Goal: Communication & Community: Answer question/provide support

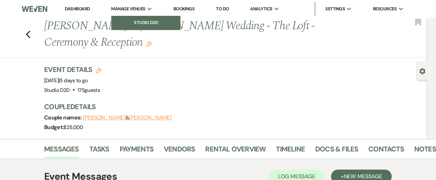
click at [142, 24] on li "Studio D2D" at bounding box center [146, 22] width 62 height 7
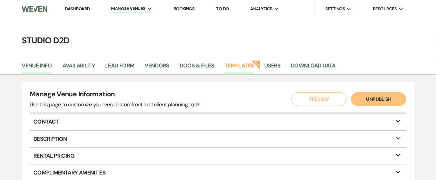
click at [238, 64] on link "Templates" at bounding box center [238, 67] width 29 height 13
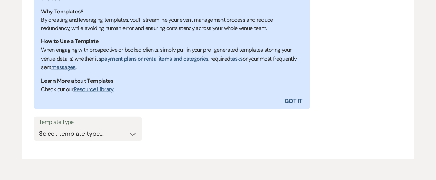
scroll to position [208, 0]
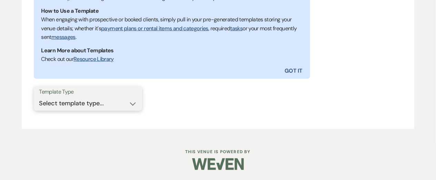
click at [131, 101] on select "Select template type... Task List Message Templates Payment Plan Inventory Item…" at bounding box center [88, 103] width 98 height 13
select select "Message Templates"
click at [39, 97] on select "Select template type... Task List Message Templates Payment Plan Inventory Item…" at bounding box center [88, 103] width 98 height 13
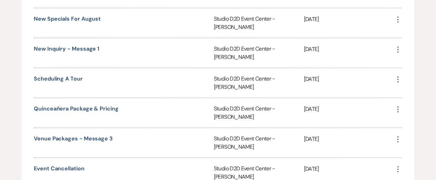
scroll to position [1188, 0]
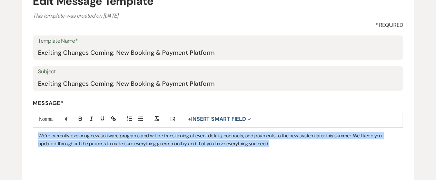
drag, startPoint x: 273, startPoint y: 144, endPoint x: 37, endPoint y: 135, distance: 235.7
click at [37, 135] on div "We’re currently exploring new software programs and will be transitioning all e…" at bounding box center [218, 171] width 370 height 86
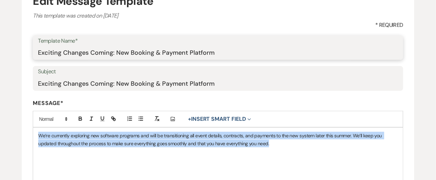
click at [158, 54] on input "Exciting Changes Coming: New Booking & Payment Platform" at bounding box center [218, 52] width 360 height 13
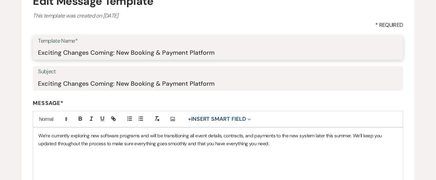
click at [158, 54] on input "Exciting Changes Coming: New Booking & Payment Platform" at bounding box center [218, 52] width 360 height 13
paste input "News: We’re Moving to Aisle Planner!"
type input "Exciting News: We’re Moving to Aisle Planner!"
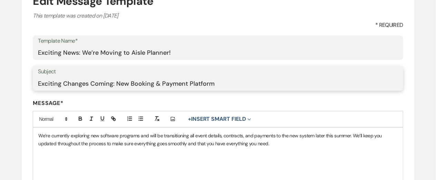
click at [139, 84] on input "Exciting Changes Coming: New Booking & Payment Platform" at bounding box center [218, 83] width 360 height 13
paste input "News: We’re Moving to Aisle Planner!"
type input "Exciting News: We’re Moving to Aisle Planner!"
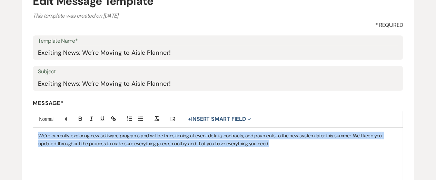
drag, startPoint x: 276, startPoint y: 145, endPoint x: 38, endPoint y: 128, distance: 238.9
click at [38, 128] on div "We’re currently exploring new software programs and will be transitioning all e…" at bounding box center [218, 171] width 370 height 86
paste div "To enrich screen reader interactions, please activate Accessibility in Grammarl…"
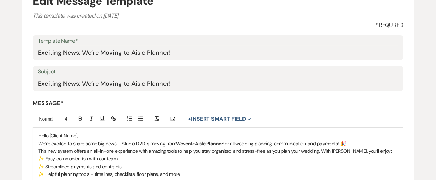
click at [78, 136] on p "Hello [Client Name]," at bounding box center [217, 136] width 359 height 8
click at [209, 119] on button "+ Insert Smart Field Expand" at bounding box center [220, 119] width 68 height 8
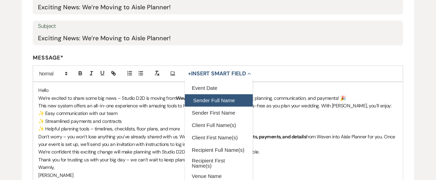
scroll to position [131, 0]
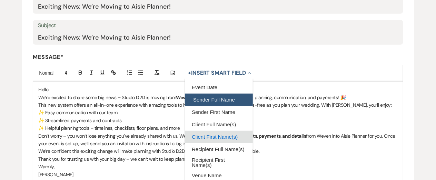
click at [209, 140] on button "Client First Name(s)" at bounding box center [219, 137] width 68 height 12
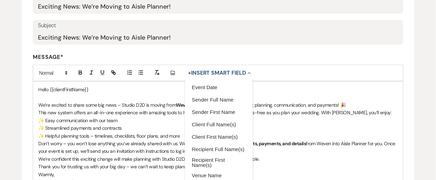
click at [136, 125] on p "✨ Streamlined payments and contracts" at bounding box center [217, 128] width 359 height 8
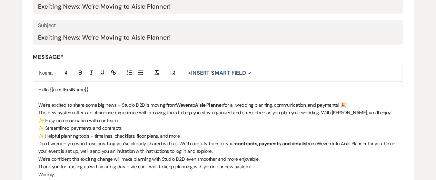
click at [362, 104] on p "We’re excited to share some big news – Studio D2D is moving from Weven to Aisle…" at bounding box center [217, 105] width 359 height 8
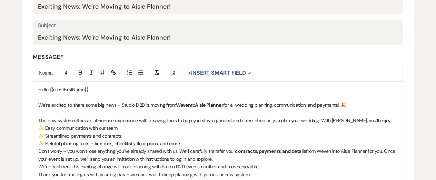
click at [191, 145] on p "✨ Helpful planning tools – timelines, checklists, floor plans, and more" at bounding box center [217, 144] width 359 height 8
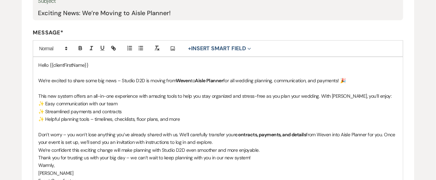
scroll to position [159, 0]
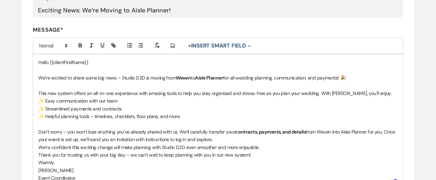
click at [217, 140] on p "Don’t worry – you won’t lose anything you’ve already shared with us. We’ll care…" at bounding box center [217, 136] width 359 height 16
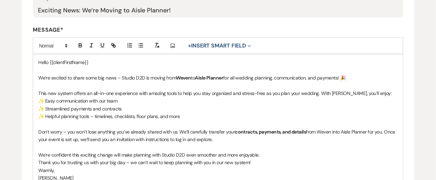
click at [276, 158] on p "We’re confident this exciting change will make planning with Studio D2D even sm…" at bounding box center [217, 155] width 359 height 8
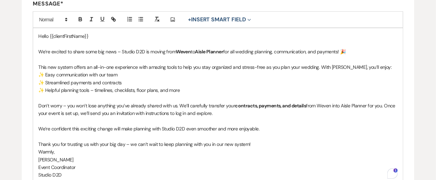
scroll to position [187, 0]
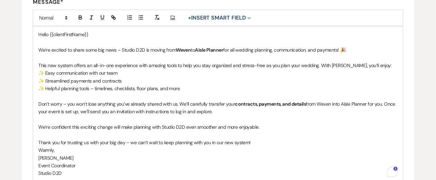
click at [264, 143] on p "Thank you for trusting us with your big day – we can’t wait to keep planning wi…" at bounding box center [217, 143] width 359 height 8
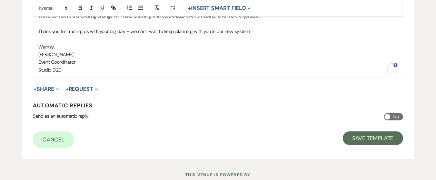
scroll to position [299, 0]
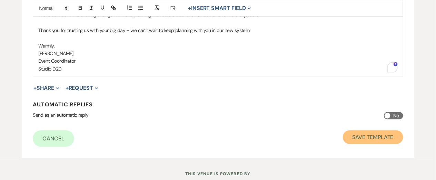
click at [353, 137] on button "Save Template" at bounding box center [373, 138] width 60 height 14
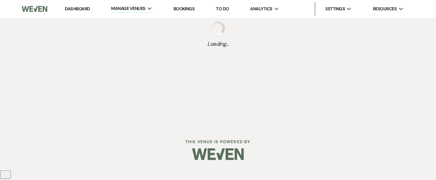
select select "Message Templates"
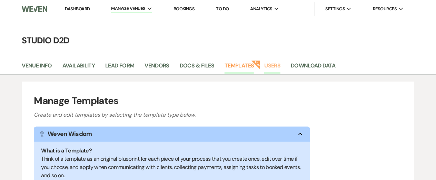
click at [272, 68] on link "Users" at bounding box center [272, 67] width 16 height 13
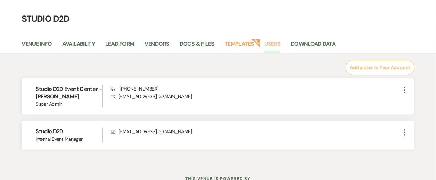
scroll to position [20, 0]
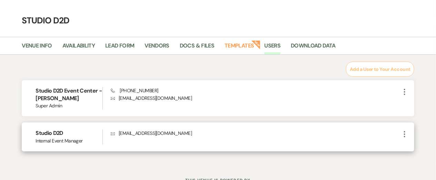
click at [404, 136] on use "button" at bounding box center [404, 134] width 1 height 6
click at [411, 150] on button "Edit" at bounding box center [415, 148] width 30 height 12
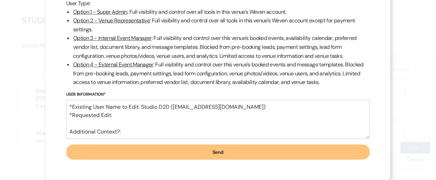
scroll to position [0, 0]
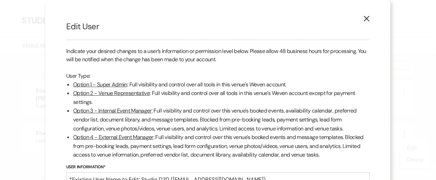
click at [367, 18] on use "button" at bounding box center [367, 19] width 6 height 6
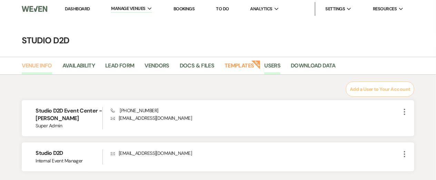
click at [48, 66] on link "Venue Info" at bounding box center [37, 67] width 30 height 13
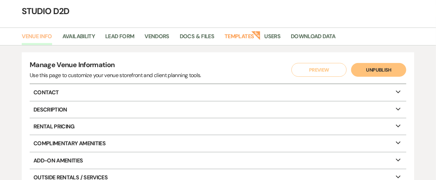
scroll to position [29, 0]
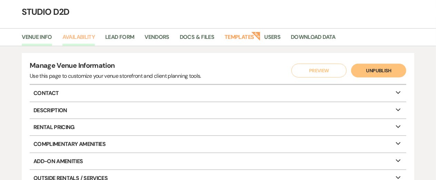
click at [83, 39] on link "Availability" at bounding box center [78, 39] width 32 height 13
select select "3"
select select "2026"
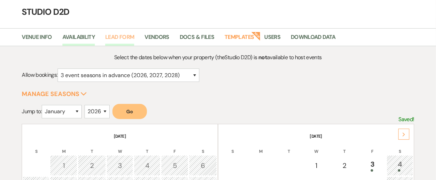
click at [118, 36] on link "Lead Form" at bounding box center [119, 39] width 29 height 13
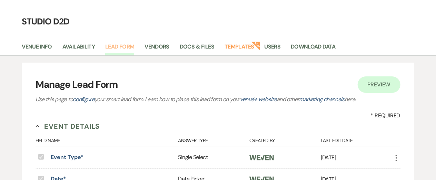
scroll to position [4, 0]
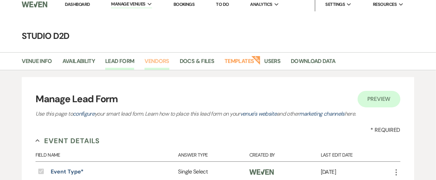
click at [152, 61] on link "Vendors" at bounding box center [156, 63] width 25 height 13
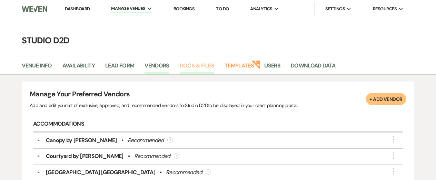
click at [197, 67] on link "Docs & Files" at bounding box center [197, 67] width 34 height 13
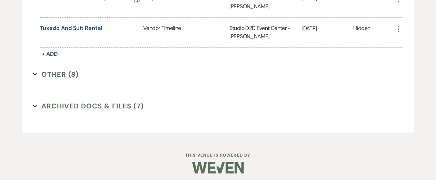
scroll to position [1656, 0]
click at [64, 72] on button "Other (8) Expand" at bounding box center [56, 74] width 46 height 10
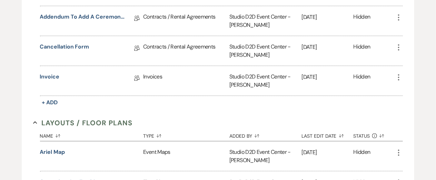
scroll to position [0, 0]
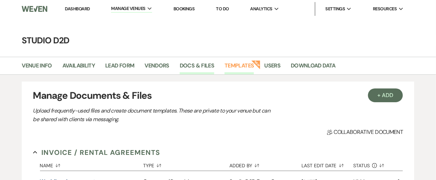
click at [241, 66] on link "Templates" at bounding box center [238, 67] width 29 height 13
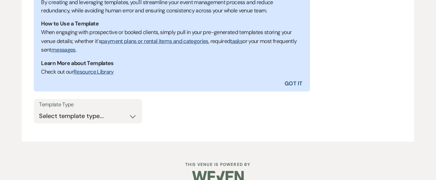
scroll to position [208, 0]
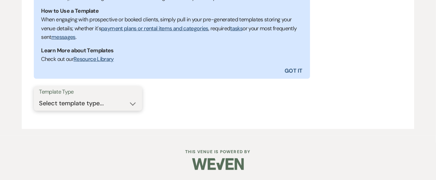
click at [118, 103] on select "Select template type... Task List Message Templates Payment Plan Inventory Item…" at bounding box center [88, 103] width 98 height 13
click at [207, 93] on div "Template Type Select template type... Task List Message Templates Payment Plan …" at bounding box center [218, 102] width 368 height 31
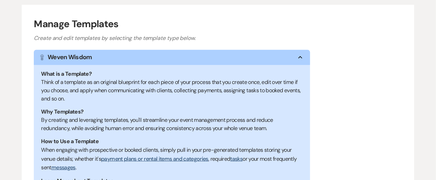
scroll to position [0, 0]
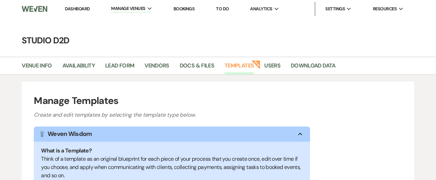
click at [184, 9] on link "Bookings" at bounding box center [183, 9] width 21 height 6
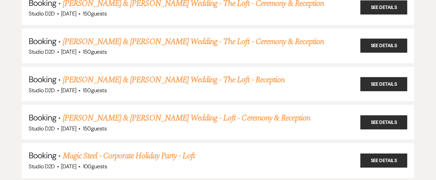
scroll to position [1322, 0]
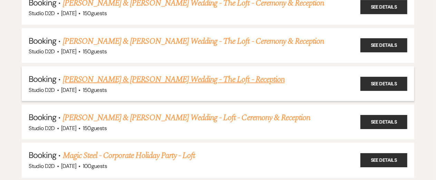
click at [145, 78] on link "[PERSON_NAME] & [PERSON_NAME] Wedding - The Loft - Reception" at bounding box center [174, 79] width 222 height 12
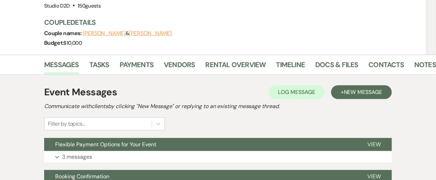
scroll to position [110, 0]
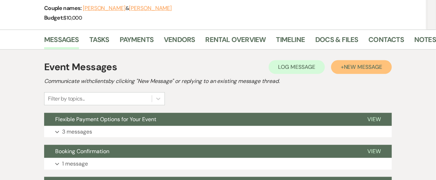
click at [352, 60] on button "+ New Message" at bounding box center [361, 67] width 61 height 14
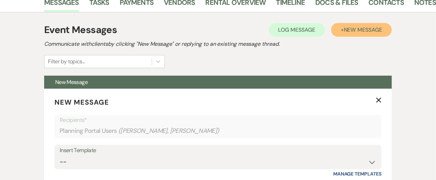
scroll to position [148, 0]
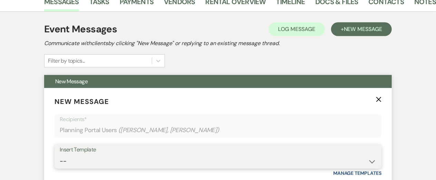
click at [146, 155] on select "-- New Inquiry - message 2 Event Pricing - Non Wedding Weven Planning Portal In…" at bounding box center [218, 161] width 317 height 13
select select "6022"
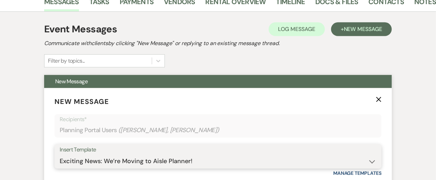
click at [60, 155] on select "-- New Inquiry - message 2 Event Pricing - Non Wedding Weven Planning Portal In…" at bounding box center [218, 161] width 317 height 13
type input "Exciting News: We’re Moving to Aisle Planner!"
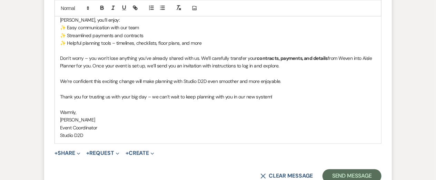
scroll to position [436, 0]
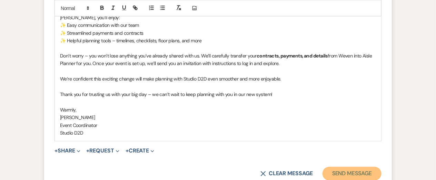
click at [360, 167] on button "Send Message" at bounding box center [351, 174] width 59 height 14
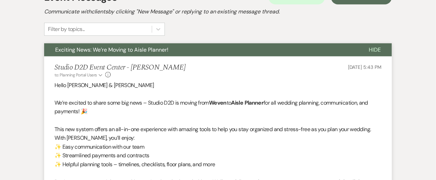
scroll to position [0, 0]
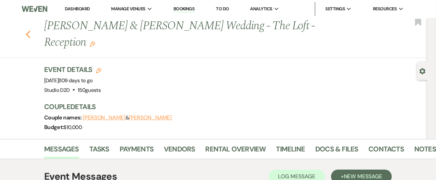
click at [27, 31] on use "button" at bounding box center [28, 35] width 4 height 8
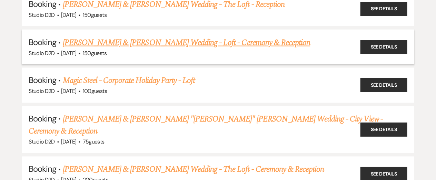
scroll to position [1410, 0]
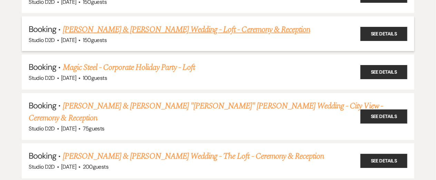
click at [119, 28] on link "[PERSON_NAME] & [PERSON_NAME] Wedding - Loft - Ceremony & Reception" at bounding box center [187, 29] width 248 height 12
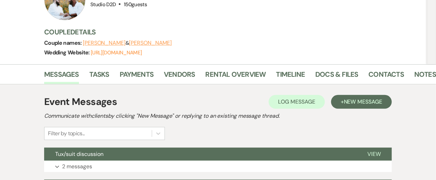
scroll to position [88, 0]
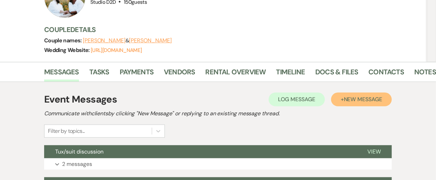
click at [346, 100] on span "New Message" at bounding box center [363, 99] width 38 height 7
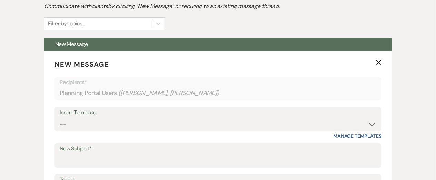
scroll to position [197, 0]
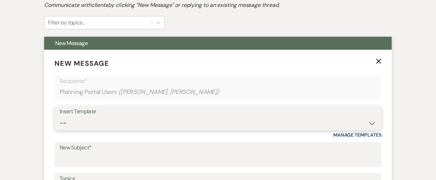
click at [129, 124] on select "-- New Inquiry - message 2 Event Pricing - Non Wedding Weven Planning Portal In…" at bounding box center [218, 123] width 317 height 13
select select "6022"
click at [60, 117] on select "-- New Inquiry - message 2 Event Pricing - Non Wedding Weven Planning Portal In…" at bounding box center [218, 123] width 317 height 13
type input "Exciting News: We’re Moving to Aisle Planner!"
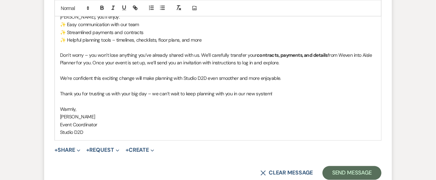
scroll to position [449, 0]
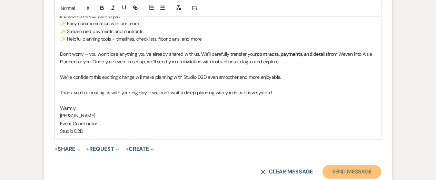
click at [345, 170] on button "Send Message" at bounding box center [351, 173] width 59 height 14
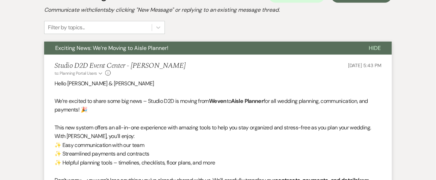
scroll to position [0, 0]
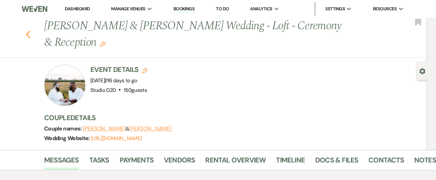
click at [28, 34] on icon "Previous" at bounding box center [28, 34] width 5 height 8
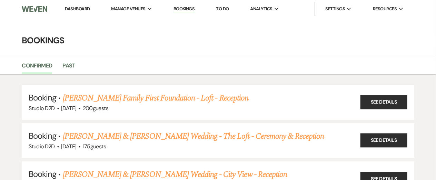
scroll to position [1410, 0]
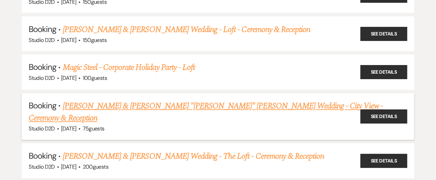
click at [127, 104] on link "[PERSON_NAME] & [PERSON_NAME] "[PERSON_NAME]" [PERSON_NAME] Wedding - City View…" at bounding box center [206, 112] width 354 height 25
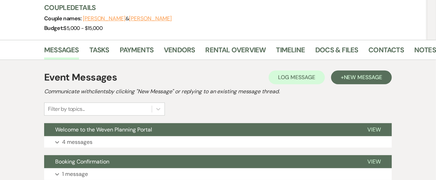
scroll to position [100, 0]
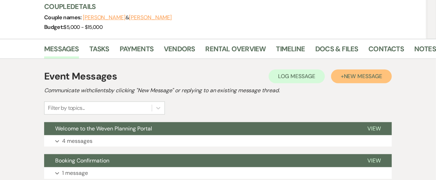
click at [359, 76] on span "New Message" at bounding box center [363, 76] width 38 height 7
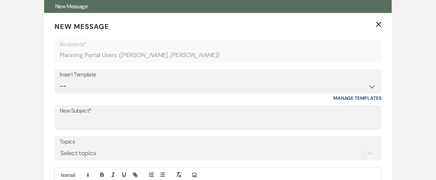
scroll to position [223, 0]
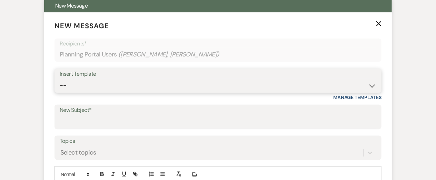
click at [141, 88] on select "-- New Inquiry - message 2 Event Pricing - Non Wedding Weven Planning Portal In…" at bounding box center [218, 85] width 317 height 13
select select "6022"
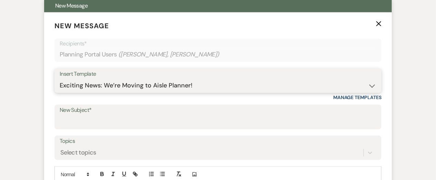
click at [60, 79] on select "-- New Inquiry - message 2 Event Pricing - Non Wedding Weven Planning Portal In…" at bounding box center [218, 85] width 317 height 13
type input "Exciting News: We’re Moving to Aisle Planner!"
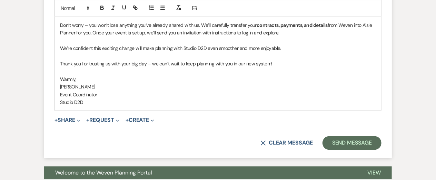
scroll to position [468, 0]
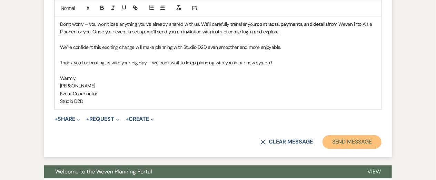
click at [333, 143] on button "Send Message" at bounding box center [351, 143] width 59 height 14
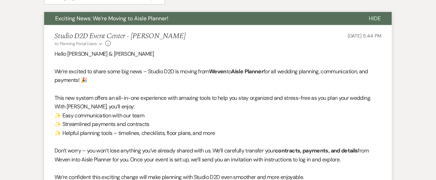
scroll to position [0, 0]
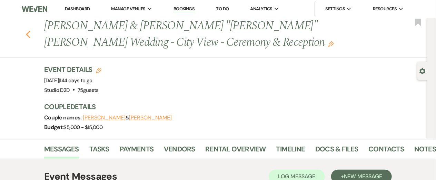
click at [28, 34] on icon "Previous" at bounding box center [28, 34] width 5 height 8
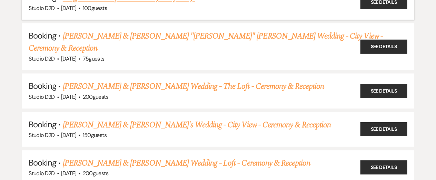
scroll to position [1483, 0]
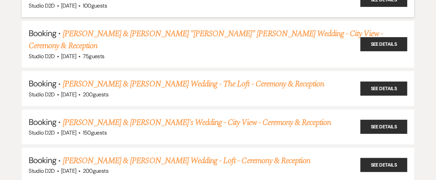
click at [136, 78] on link "[PERSON_NAME] & [PERSON_NAME] Wedding - The Loft - Ceremony & Reception" at bounding box center [193, 84] width 261 height 12
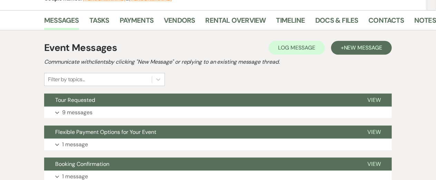
scroll to position [120, 0]
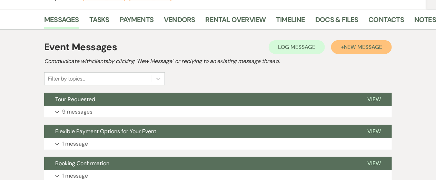
click at [358, 44] on span "New Message" at bounding box center [363, 46] width 38 height 7
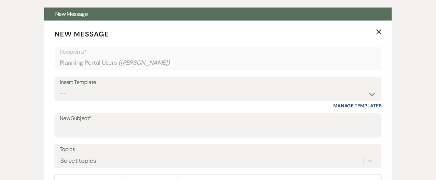
scroll to position [206, 0]
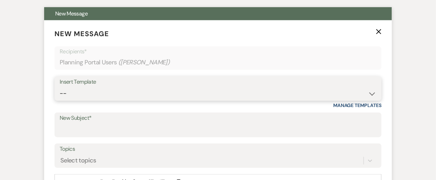
click at [119, 92] on select "-- New Inquiry - message 2 Event Pricing - Non Wedding Weven Planning Portal In…" at bounding box center [218, 93] width 317 height 13
select select "6022"
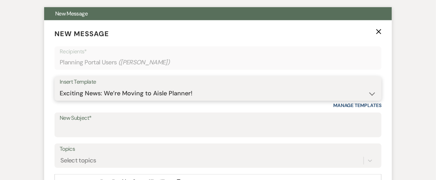
click at [60, 87] on select "-- New Inquiry - message 2 Event Pricing - Non Wedding Weven Planning Portal In…" at bounding box center [218, 93] width 317 height 13
type input "Exciting News: We’re Moving to Aisle Planner!"
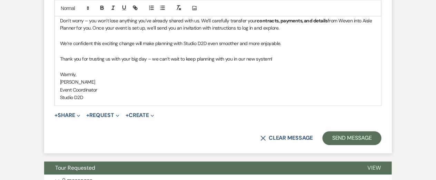
scroll to position [462, 0]
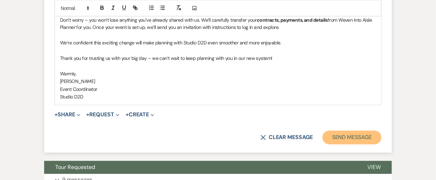
click at [341, 136] on button "Send Message" at bounding box center [351, 138] width 59 height 14
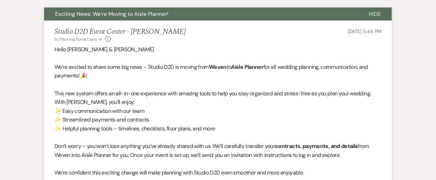
scroll to position [0, 0]
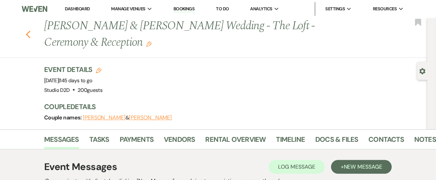
click at [27, 36] on use "button" at bounding box center [28, 35] width 4 height 8
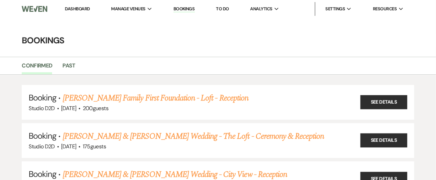
scroll to position [1483, 0]
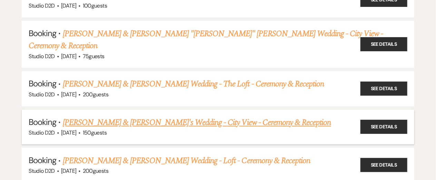
click at [97, 117] on link "[PERSON_NAME] & [PERSON_NAME]'s Wedding - City View - Ceremony & Reception" at bounding box center [197, 123] width 268 height 12
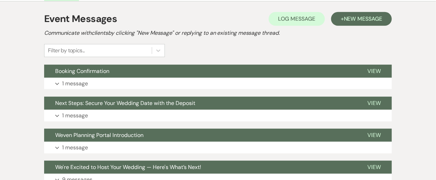
scroll to position [149, 0]
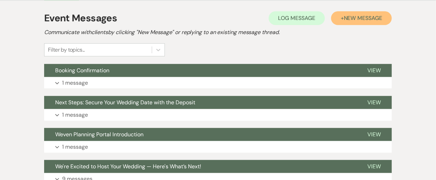
click at [342, 19] on button "+ New Message" at bounding box center [361, 18] width 61 height 14
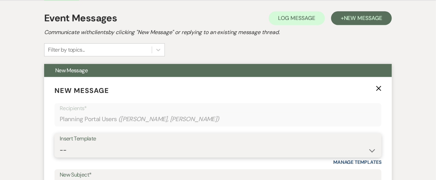
click at [102, 151] on select "-- New Inquiry - message 2 Event Pricing - Non Wedding Weven Planning Portal In…" at bounding box center [218, 150] width 317 height 13
select select "6022"
click at [60, 144] on select "-- New Inquiry - message 2 Event Pricing - Non Wedding Weven Planning Portal In…" at bounding box center [218, 150] width 317 height 13
type input "Exciting News: We’re Moving to Aisle Planner!"
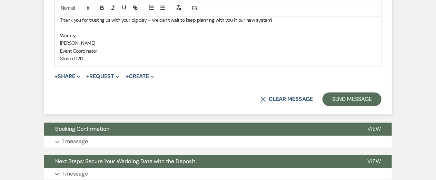
scroll to position [500, 0]
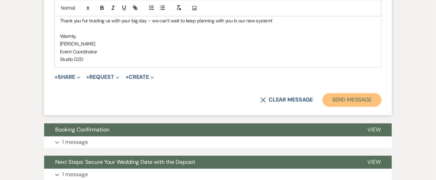
click at [334, 100] on button "Send Message" at bounding box center [351, 100] width 59 height 14
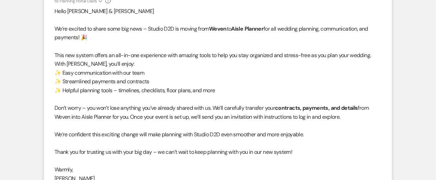
scroll to position [0, 0]
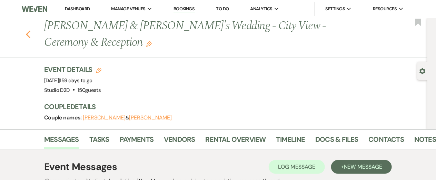
click at [28, 34] on icon "Previous" at bounding box center [28, 34] width 5 height 8
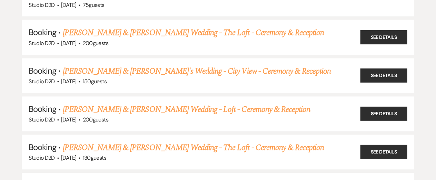
scroll to position [1535, 0]
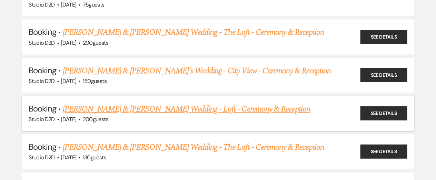
click at [135, 103] on link "[PERSON_NAME] & [PERSON_NAME] Wedding - Loft - Ceremony & Reception" at bounding box center [187, 109] width 248 height 12
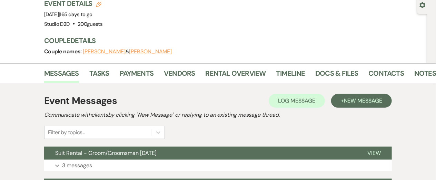
scroll to position [71, 0]
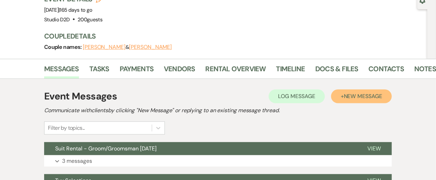
click at [346, 98] on span "New Message" at bounding box center [363, 96] width 38 height 7
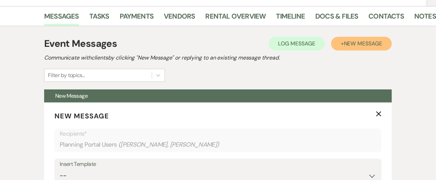
scroll to position [174, 0]
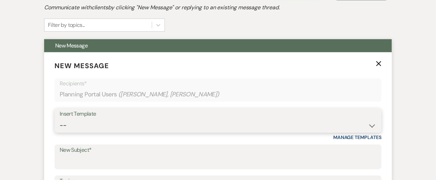
click at [158, 126] on select "-- New Inquiry - message 2 Event Pricing - Non Wedding Weven Planning Portal In…" at bounding box center [218, 125] width 317 height 13
select select "6022"
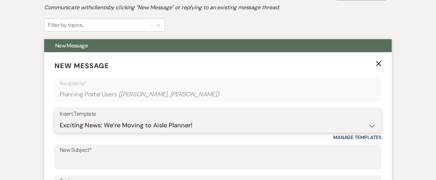
click at [60, 119] on select "-- New Inquiry - message 2 Event Pricing - Non Wedding Weven Planning Portal In…" at bounding box center [218, 125] width 317 height 13
type input "Exciting News: We’re Moving to Aisle Planner!"
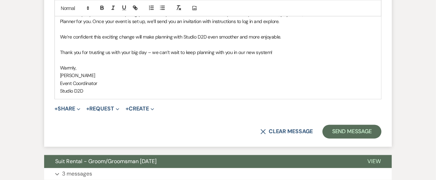
scroll to position [468, 0]
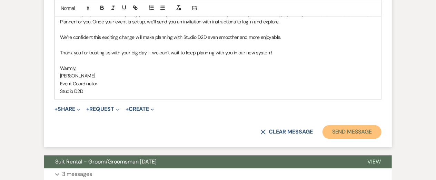
click at [337, 132] on button "Send Message" at bounding box center [351, 133] width 59 height 14
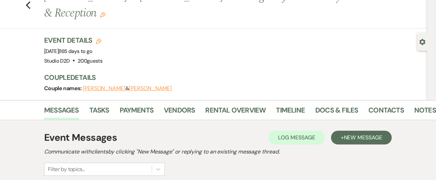
scroll to position [0, 0]
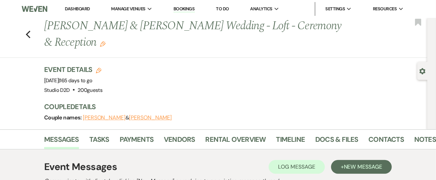
click at [158, 92] on div "Event Details Edit Event Date: [DATE] | 165 days to go Venue: Studio D2D . 200 …" at bounding box center [232, 80] width 376 height 30
click at [27, 36] on icon "Previous" at bounding box center [28, 34] width 5 height 8
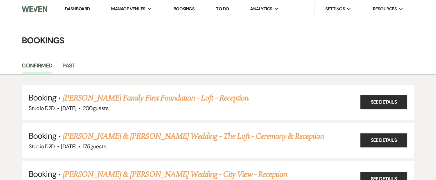
scroll to position [1535, 0]
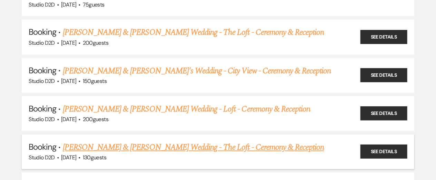
click at [124, 141] on link "[PERSON_NAME] & [PERSON_NAME] Wedding - The Loft - Ceremony & Reception" at bounding box center [193, 147] width 261 height 12
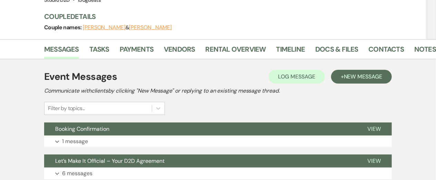
scroll to position [96, 0]
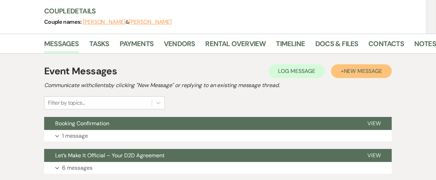
click at [348, 73] on span "New Message" at bounding box center [363, 71] width 38 height 7
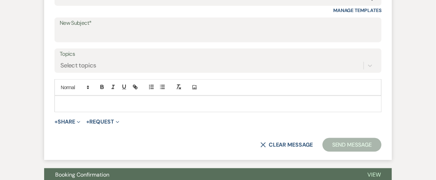
scroll to position [269, 0]
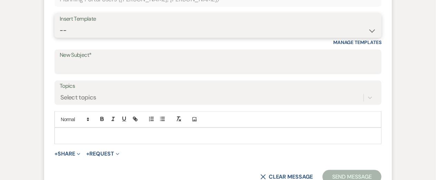
click at [128, 32] on select "-- New Inquiry - message 2 Event Pricing - Non Wedding Weven Planning Portal In…" at bounding box center [218, 30] width 317 height 13
select select "6022"
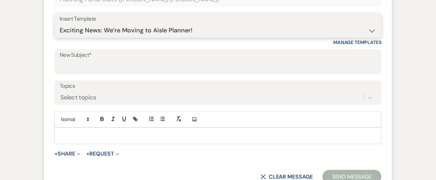
click at [60, 24] on select "-- New Inquiry - message 2 Event Pricing - Non Wedding Weven Planning Portal In…" at bounding box center [218, 30] width 317 height 13
type input "Exciting News: We’re Moving to Aisle Planner!"
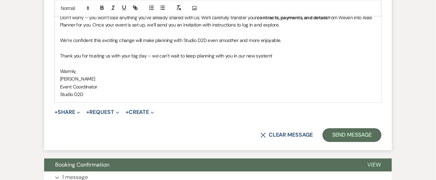
scroll to position [467, 0]
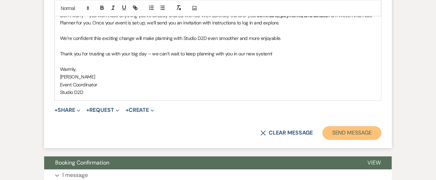
click at [353, 134] on button "Send Message" at bounding box center [351, 134] width 59 height 14
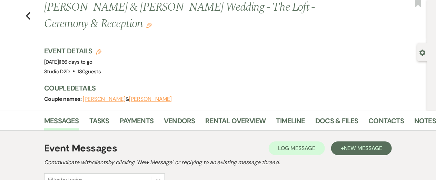
scroll to position [0, 0]
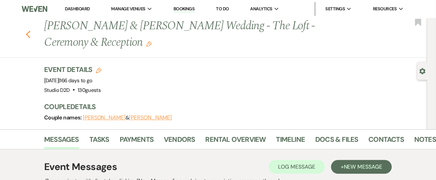
click at [29, 36] on use "button" at bounding box center [28, 35] width 4 height 8
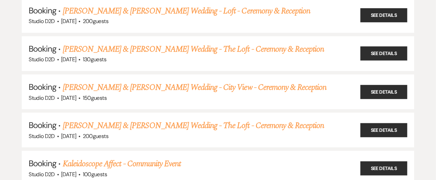
scroll to position [1636, 0]
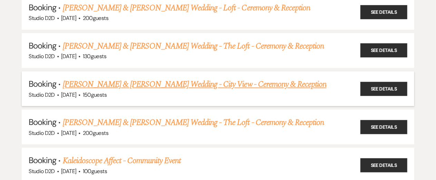
click at [95, 78] on link "[PERSON_NAME] & [PERSON_NAME] Wedding - City View - Ceremony & Reception" at bounding box center [195, 84] width 264 height 12
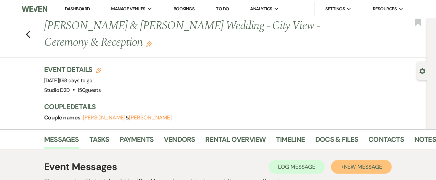
click at [364, 169] on span "New Message" at bounding box center [363, 166] width 38 height 7
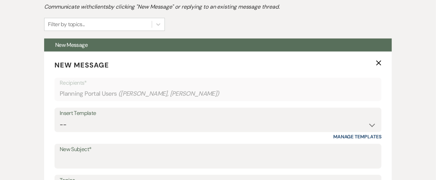
scroll to position [179, 0]
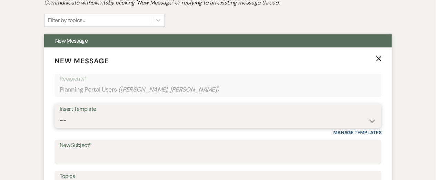
click at [201, 121] on select "-- New Inquiry - message 2 Event Pricing - Non Wedding Weven Planning Portal In…" at bounding box center [218, 120] width 317 height 13
select select "6022"
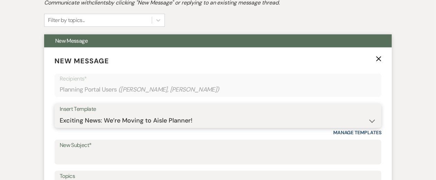
click at [60, 114] on select "-- New Inquiry - message 2 Event Pricing - Non Wedding Weven Planning Portal In…" at bounding box center [218, 120] width 317 height 13
type input "Exciting News: We’re Moving to Aisle Planner!"
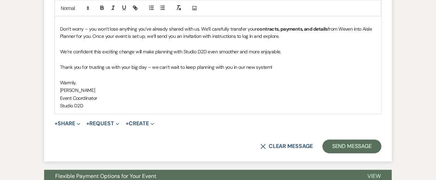
scroll to position [459, 0]
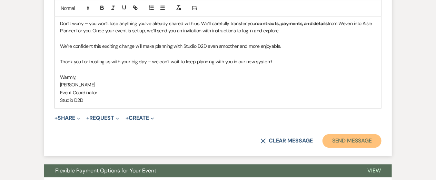
click at [356, 144] on button "Send Message" at bounding box center [351, 141] width 59 height 14
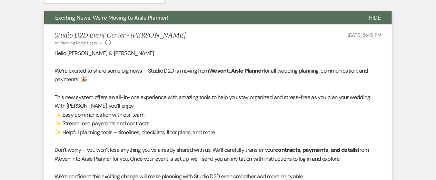
scroll to position [0, 0]
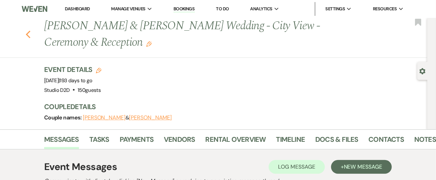
click at [29, 36] on icon "Previous" at bounding box center [28, 34] width 5 height 8
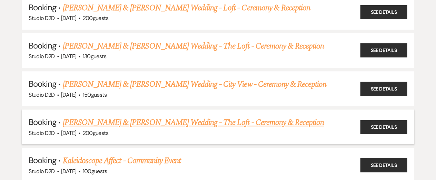
click at [106, 117] on link "[PERSON_NAME] & [PERSON_NAME] Wedding - The Loft - Ceremony & Reception" at bounding box center [193, 123] width 261 height 12
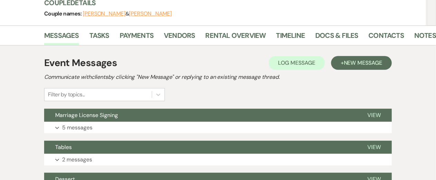
scroll to position [107, 0]
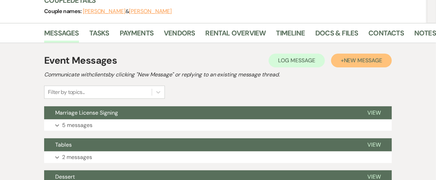
click at [345, 63] on span "New Message" at bounding box center [363, 60] width 38 height 7
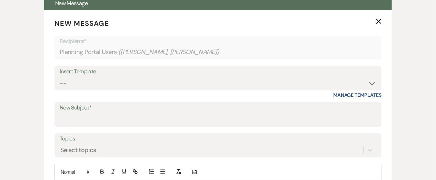
scroll to position [218, 0]
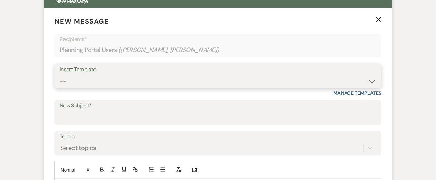
click at [179, 82] on select "-- New Inquiry - message 2 Event Pricing - Non Wedding Weven Planning Portal In…" at bounding box center [218, 80] width 317 height 13
select select "6022"
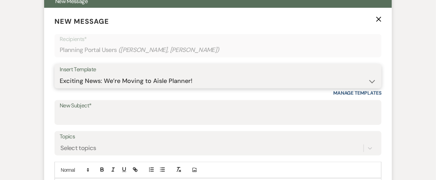
click at [60, 74] on select "-- New Inquiry - message 2 Event Pricing - Non Wedding Weven Planning Portal In…" at bounding box center [218, 80] width 317 height 13
type input "Exciting News: We’re Moving to Aisle Planner!"
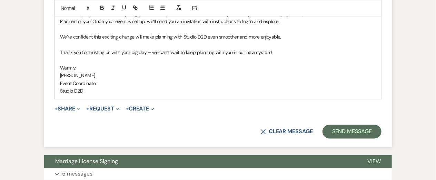
scroll to position [473, 0]
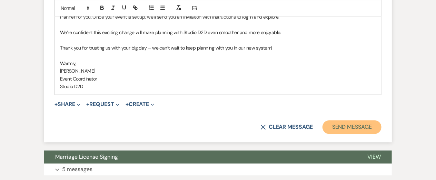
click at [352, 126] on button "Send Message" at bounding box center [351, 128] width 59 height 14
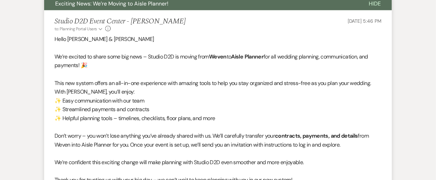
scroll to position [0, 0]
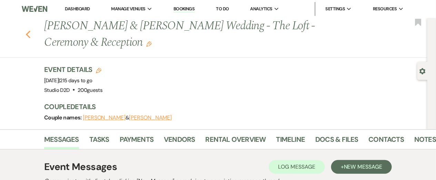
click at [26, 34] on use "button" at bounding box center [28, 35] width 4 height 8
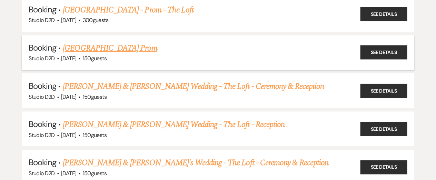
scroll to position [1836, 0]
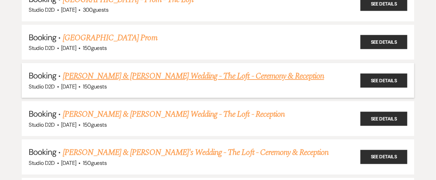
click at [113, 70] on link "[PERSON_NAME] & [PERSON_NAME] Wedding - The Loft - Ceremony & Reception" at bounding box center [193, 76] width 261 height 12
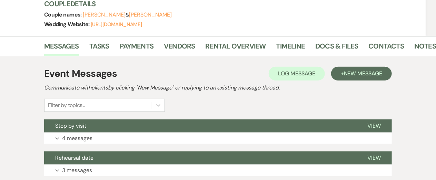
scroll to position [114, 0]
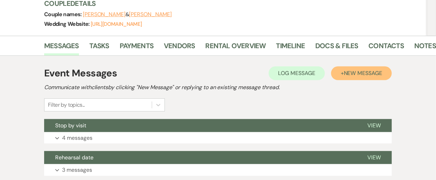
click at [356, 72] on span "New Message" at bounding box center [363, 73] width 38 height 7
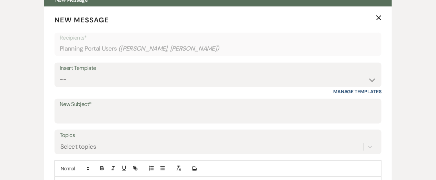
scroll to position [241, 0]
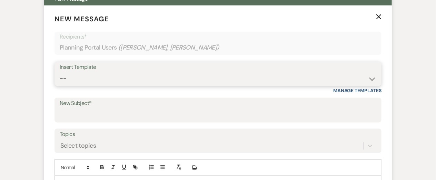
click at [107, 81] on select "-- New Inquiry - message 2 Event Pricing - Non Wedding Weven Planning Portal In…" at bounding box center [218, 78] width 317 height 13
select select "6022"
click at [60, 72] on select "-- New Inquiry - message 2 Event Pricing - Non Wedding Weven Planning Portal In…" at bounding box center [218, 78] width 317 height 13
type input "Exciting News: We’re Moving to Aisle Planner!"
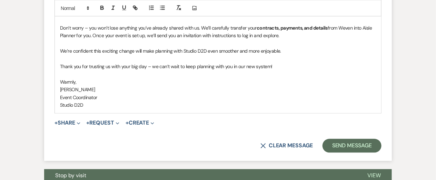
scroll to position [476, 0]
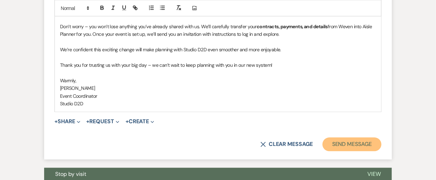
click at [357, 142] on button "Send Message" at bounding box center [351, 145] width 59 height 14
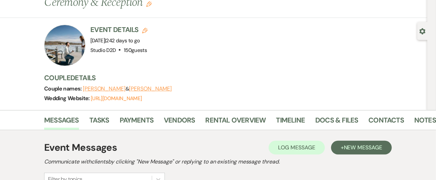
scroll to position [0, 0]
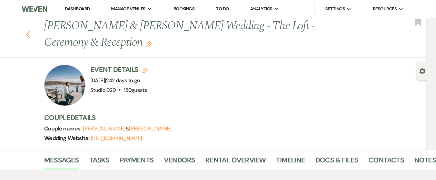
click at [28, 36] on use "button" at bounding box center [28, 35] width 4 height 8
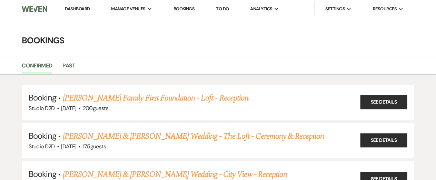
scroll to position [1836, 0]
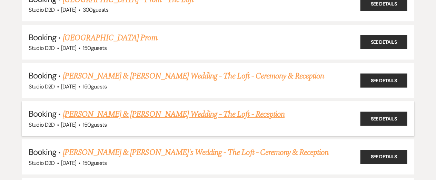
click at [108, 108] on link "[PERSON_NAME] & [PERSON_NAME] Wedding - The Loft - Reception" at bounding box center [174, 114] width 222 height 12
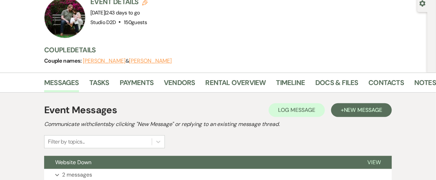
scroll to position [80, 0]
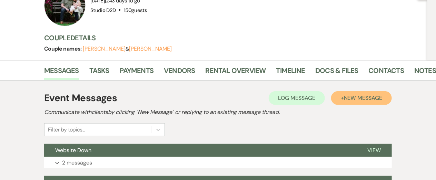
click at [361, 91] on button "+ New Message" at bounding box center [361, 98] width 61 height 14
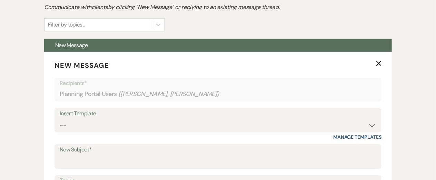
scroll to position [186, 0]
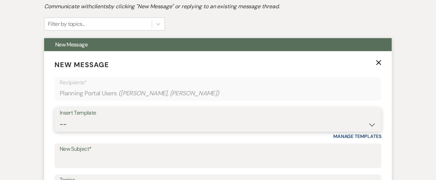
click at [115, 118] on select "-- New Inquiry - message 2 Event Pricing - Non Wedding Weven Planning Portal In…" at bounding box center [218, 124] width 317 height 13
select select "6022"
click at [60, 118] on select "-- New Inquiry - message 2 Event Pricing - Non Wedding Weven Planning Portal In…" at bounding box center [218, 124] width 317 height 13
type input "Exciting News: We’re Moving to Aisle Planner!"
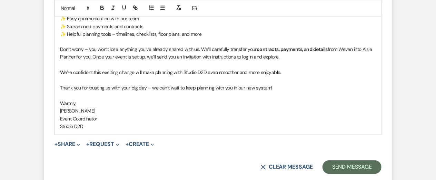
scroll to position [445, 0]
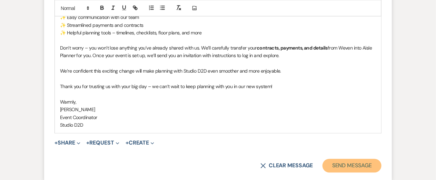
click at [352, 159] on button "Send Message" at bounding box center [351, 166] width 59 height 14
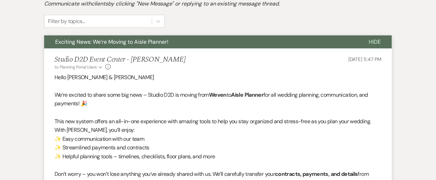
scroll to position [0, 0]
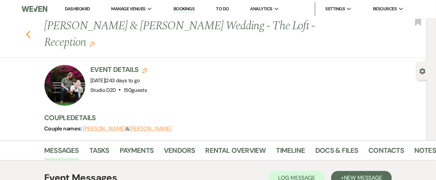
click at [29, 30] on icon "Previous" at bounding box center [28, 34] width 5 height 8
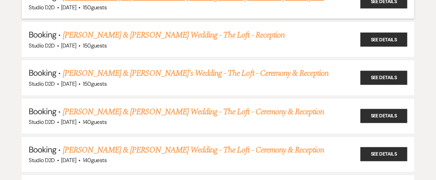
scroll to position [1917, 0]
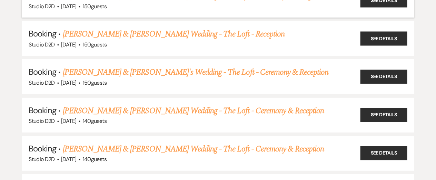
click at [107, 66] on link "[PERSON_NAME] & [PERSON_NAME]'s Wedding - The Loft - Ceremony & Reception" at bounding box center [196, 72] width 266 height 12
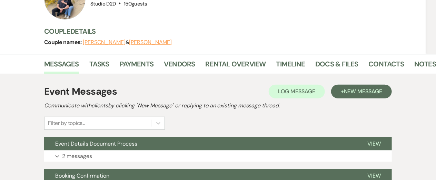
scroll to position [88, 0]
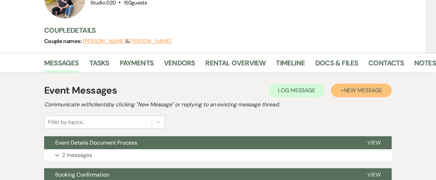
click at [355, 89] on span "New Message" at bounding box center [363, 90] width 38 height 7
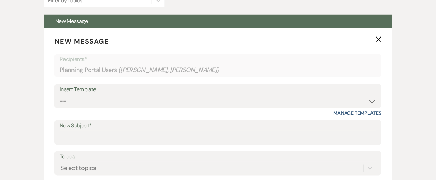
scroll to position [211, 0]
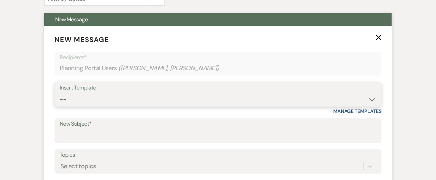
click at [101, 100] on select "-- New Inquiry - message 2 Event Pricing - Non Wedding Weven Planning Portal In…" at bounding box center [218, 99] width 317 height 13
select select "6022"
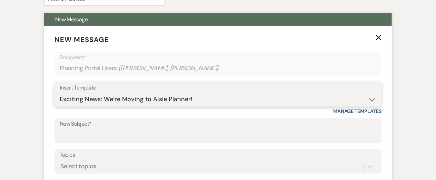
click at [60, 93] on select "-- New Inquiry - message 2 Event Pricing - Non Wedding Weven Planning Portal In…" at bounding box center [218, 99] width 317 height 13
type input "Exciting News: We’re Moving to Aisle Planner!"
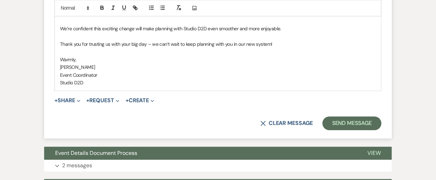
scroll to position [493, 0]
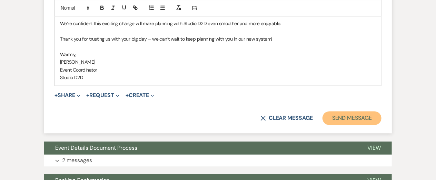
click at [355, 119] on button "Send Message" at bounding box center [351, 118] width 59 height 14
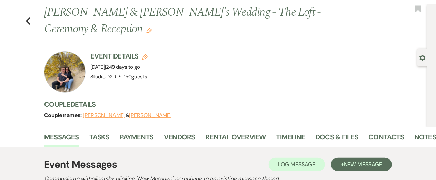
scroll to position [0, 0]
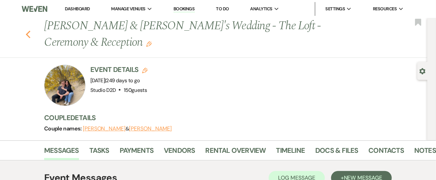
click at [29, 36] on use "button" at bounding box center [28, 35] width 4 height 8
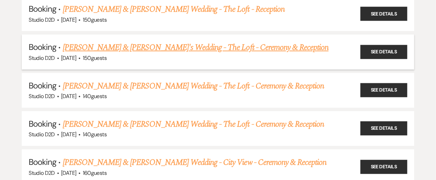
scroll to position [1944, 0]
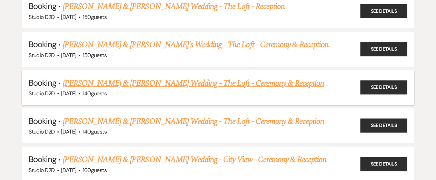
click at [125, 77] on link "[PERSON_NAME] & [PERSON_NAME] Wedding - The Loft - Ceremony & Reception" at bounding box center [193, 83] width 261 height 12
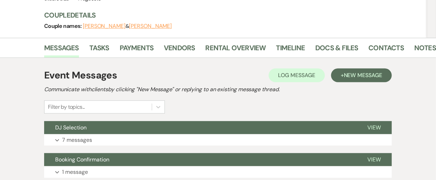
scroll to position [92, 0]
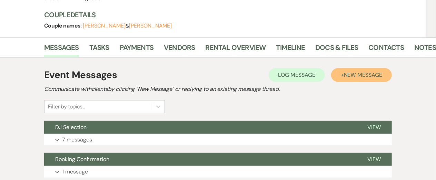
click at [346, 77] on span "New Message" at bounding box center [363, 74] width 38 height 7
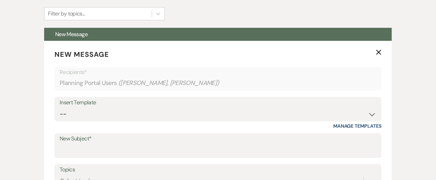
scroll to position [187, 0]
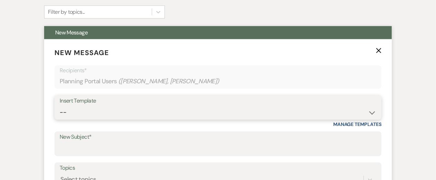
click at [169, 110] on select "-- New Inquiry - message 2 Event Pricing - Non Wedding Weven Planning Portal In…" at bounding box center [218, 112] width 317 height 13
select select "6022"
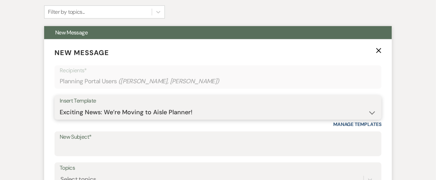
click at [60, 106] on select "-- New Inquiry - message 2 Event Pricing - Non Wedding Weven Planning Portal In…" at bounding box center [218, 112] width 317 height 13
type input "Exciting News: We’re Moving to Aisle Planner!"
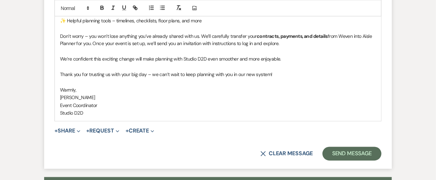
scroll to position [449, 0]
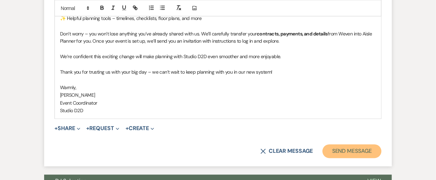
click at [353, 152] on button "Send Message" at bounding box center [351, 152] width 59 height 14
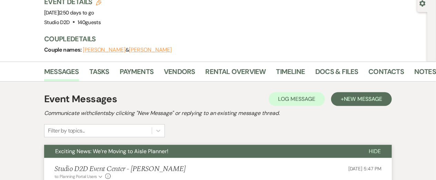
scroll to position [0, 0]
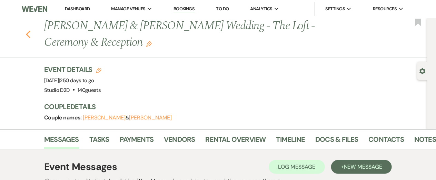
click at [28, 33] on use "button" at bounding box center [28, 35] width 4 height 8
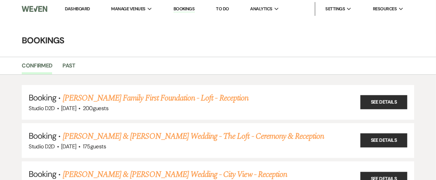
scroll to position [1944, 0]
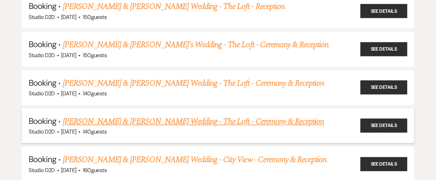
click at [130, 116] on link "[PERSON_NAME] & [PERSON_NAME] Wedding - The Loft - Ceremony & Reception" at bounding box center [193, 122] width 261 height 12
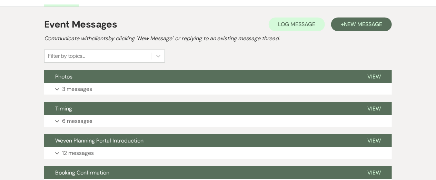
scroll to position [144, 0]
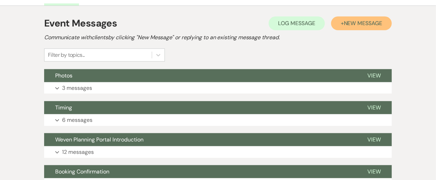
click at [357, 25] on span "New Message" at bounding box center [363, 23] width 38 height 7
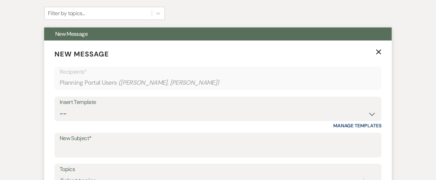
scroll to position [186, 0]
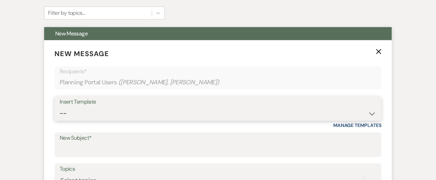
click at [144, 113] on select "-- New Inquiry - message 2 Event Pricing - Non Wedding Weven Planning Portal In…" at bounding box center [218, 113] width 317 height 13
select select "6022"
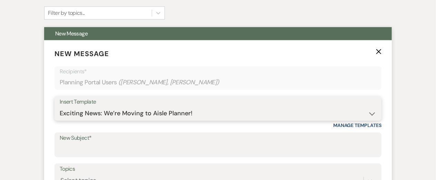
click at [60, 107] on select "-- New Inquiry - message 2 Event Pricing - Non Wedding Weven Planning Portal In…" at bounding box center [218, 113] width 317 height 13
type input "Exciting News: We’re Moving to Aisle Planner!"
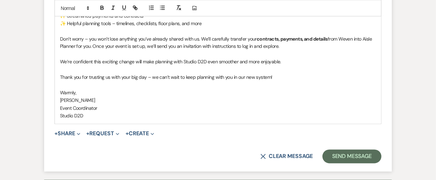
scroll to position [446, 0]
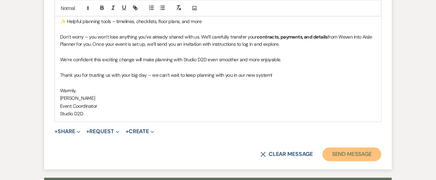
click at [348, 155] on button "Send Message" at bounding box center [351, 155] width 59 height 14
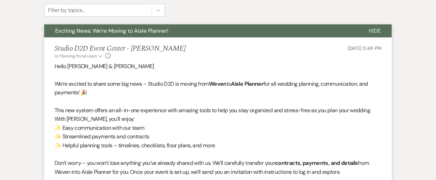
scroll to position [0, 0]
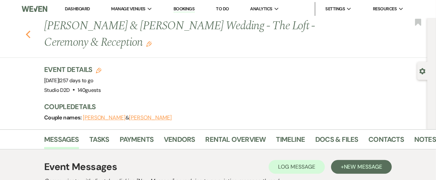
click at [28, 36] on use "button" at bounding box center [28, 35] width 4 height 8
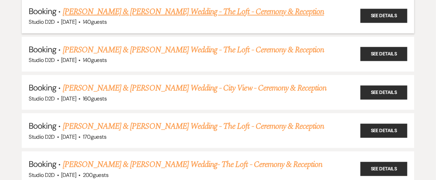
scroll to position [2017, 0]
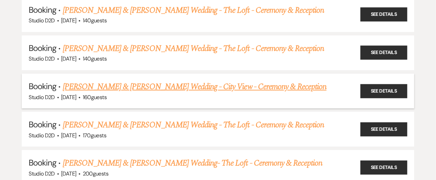
click at [108, 81] on link "[PERSON_NAME] & [PERSON_NAME] Wedding - City View - Ceremony & Reception" at bounding box center [195, 87] width 264 height 12
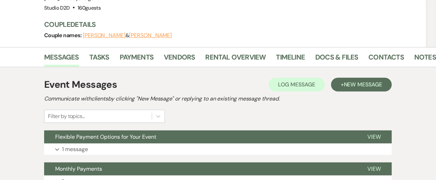
scroll to position [83, 0]
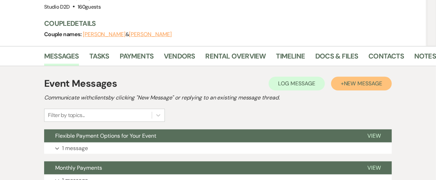
click at [353, 86] on span "New Message" at bounding box center [363, 83] width 38 height 7
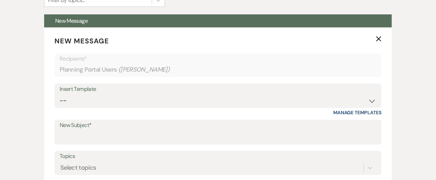
scroll to position [207, 0]
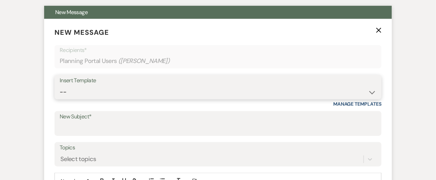
click at [173, 91] on select "-- New Inquiry - message 2 Event Pricing - Non Wedding Weven Planning Portal In…" at bounding box center [218, 92] width 317 height 13
select select "6022"
click at [60, 86] on select "-- New Inquiry - message 2 Event Pricing - Non Wedding Weven Planning Portal In…" at bounding box center [218, 92] width 317 height 13
type input "Exciting News: We’re Moving to Aisle Planner!"
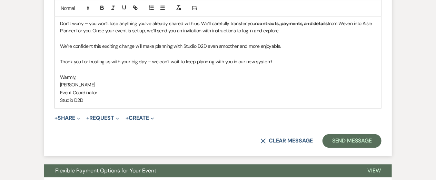
scroll to position [461, 0]
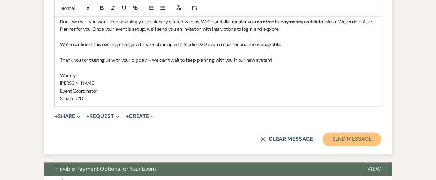
click at [356, 140] on button "Send Message" at bounding box center [351, 140] width 59 height 14
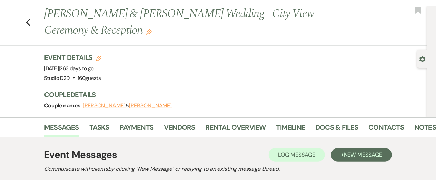
scroll to position [0, 0]
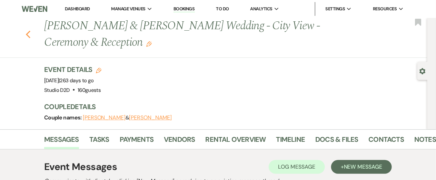
click at [27, 34] on use "button" at bounding box center [28, 35] width 4 height 8
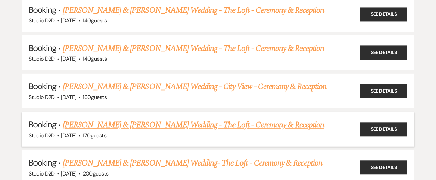
click at [111, 119] on link "[PERSON_NAME] & [PERSON_NAME] Wedding - The Loft - Ceremony & Reception" at bounding box center [193, 125] width 261 height 12
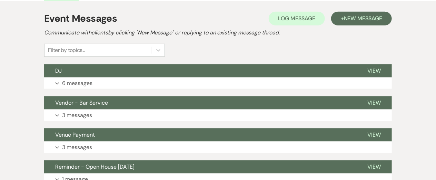
scroll to position [150, 0]
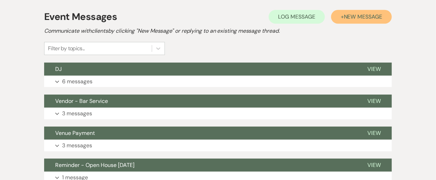
click at [345, 17] on span "New Message" at bounding box center [363, 16] width 38 height 7
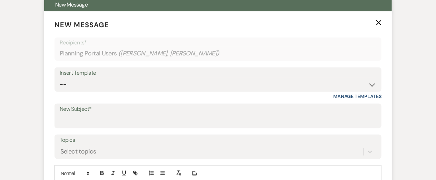
scroll to position [217, 0]
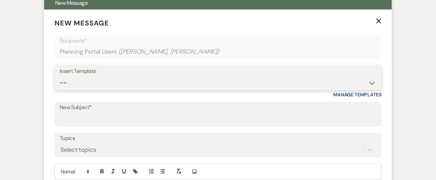
click at [109, 86] on select "-- New Inquiry - message 2 Event Pricing - Non Wedding Weven Planning Portal In…" at bounding box center [218, 82] width 317 height 13
select select "6022"
click at [60, 76] on select "-- New Inquiry - message 2 Event Pricing - Non Wedding Weven Planning Portal In…" at bounding box center [218, 82] width 317 height 13
type input "Exciting News: We’re Moving to Aisle Planner!"
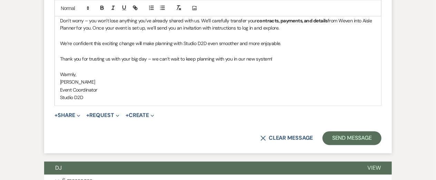
scroll to position [462, 0]
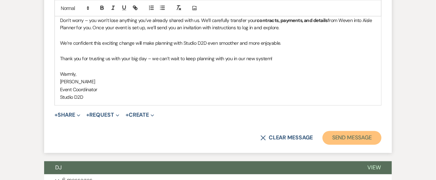
click at [334, 139] on button "Send Message" at bounding box center [351, 138] width 59 height 14
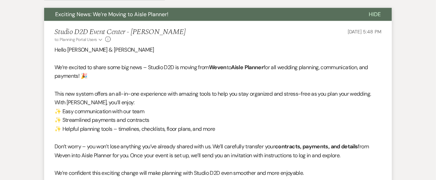
scroll to position [0, 0]
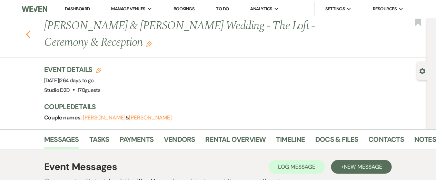
click at [27, 36] on use "button" at bounding box center [28, 35] width 4 height 8
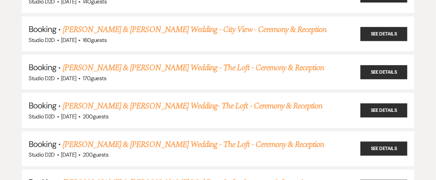
scroll to position [2077, 0]
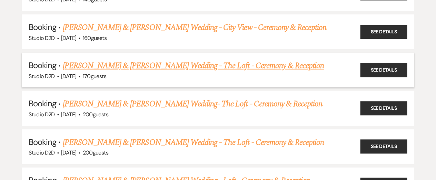
click at [108, 60] on link "[PERSON_NAME] & [PERSON_NAME] Wedding - The Loft - Ceremony & Reception" at bounding box center [193, 66] width 261 height 12
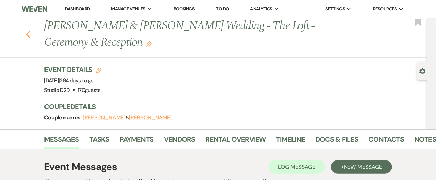
click at [27, 33] on use "button" at bounding box center [28, 35] width 4 height 8
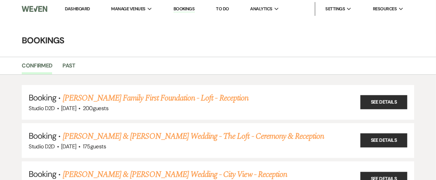
scroll to position [2077, 0]
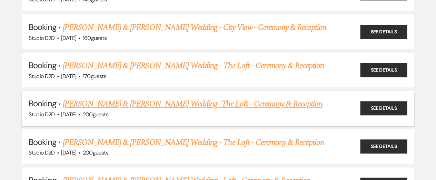
click at [119, 98] on link "[PERSON_NAME] & [PERSON_NAME] Wedding- The Loft - Ceremony & Reception" at bounding box center [193, 104] width 260 height 12
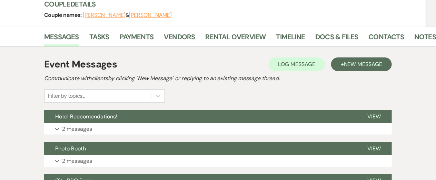
scroll to position [104, 0]
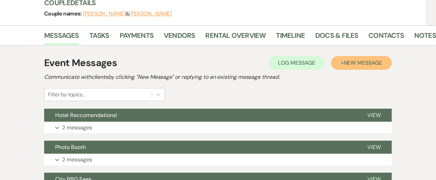
click at [351, 66] on span "New Message" at bounding box center [363, 62] width 38 height 7
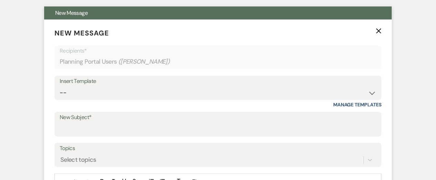
scroll to position [210, 0]
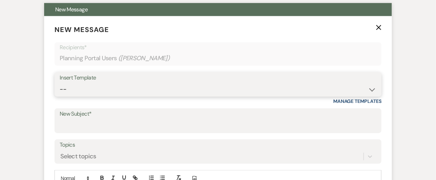
click at [158, 92] on select "-- New Inquiry - message 2 Event Pricing - Non Wedding Weven Planning Portal In…" at bounding box center [218, 89] width 317 height 13
select select "6022"
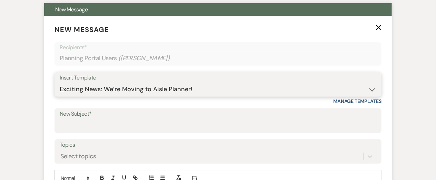
click at [60, 83] on select "-- New Inquiry - message 2 Event Pricing - Non Wedding Weven Planning Portal In…" at bounding box center [218, 89] width 317 height 13
type input "Exciting News: We’re Moving to Aisle Planner!"
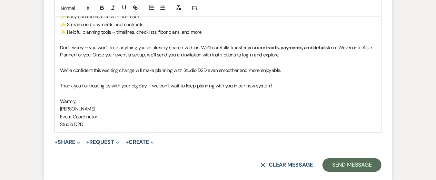
scroll to position [436, 0]
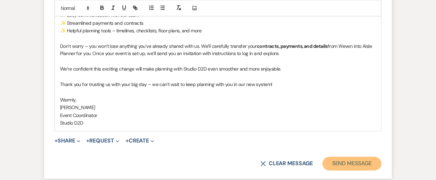
click at [335, 164] on button "Send Message" at bounding box center [351, 164] width 59 height 14
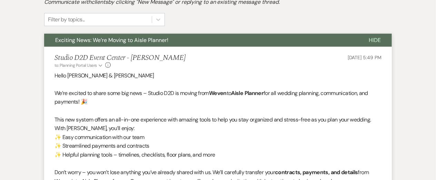
scroll to position [0, 0]
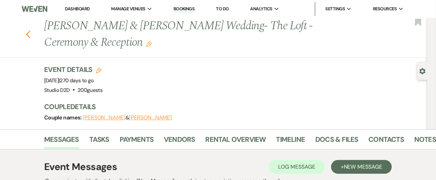
click at [27, 35] on use "button" at bounding box center [28, 35] width 4 height 8
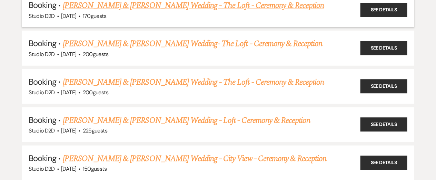
scroll to position [2138, 0]
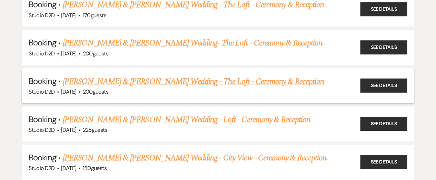
click at [101, 76] on link "[PERSON_NAME] & [PERSON_NAME] Wedding - The Loft - Ceremony & Reception" at bounding box center [193, 82] width 261 height 12
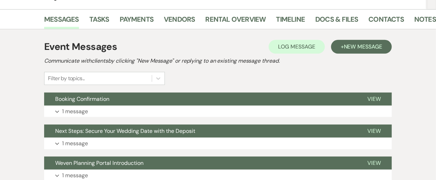
scroll to position [123, 0]
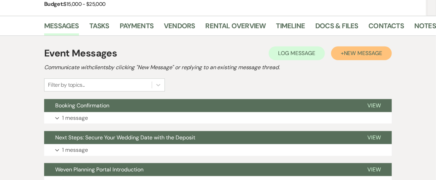
click at [341, 55] on button "+ New Message" at bounding box center [361, 54] width 61 height 14
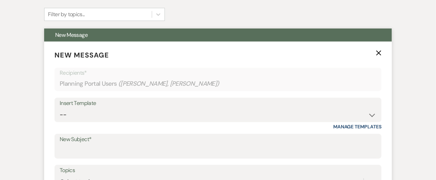
scroll to position [194, 0]
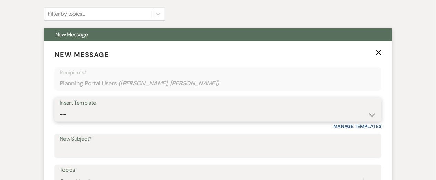
click at [123, 110] on select "-- New Inquiry - message 2 Event Pricing - Non Wedding Weven Planning Portal In…" at bounding box center [218, 114] width 317 height 13
select select "6022"
click at [60, 108] on select "-- New Inquiry - message 2 Event Pricing - Non Wedding Weven Planning Portal In…" at bounding box center [218, 114] width 317 height 13
type input "Exciting News: We’re Moving to Aisle Planner!"
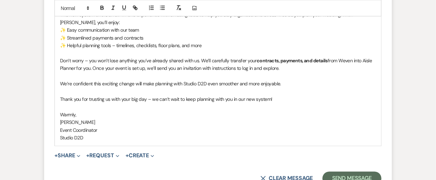
scroll to position [448, 0]
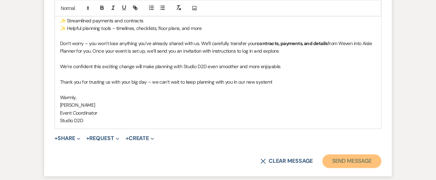
click at [334, 160] on button "Send Message" at bounding box center [351, 162] width 59 height 14
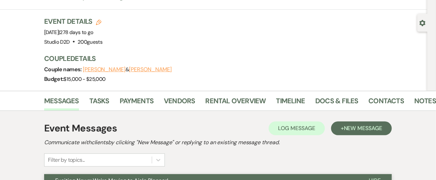
scroll to position [0, 0]
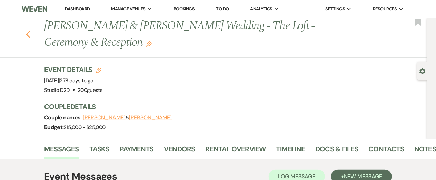
click at [27, 33] on icon "Previous" at bounding box center [28, 34] width 5 height 8
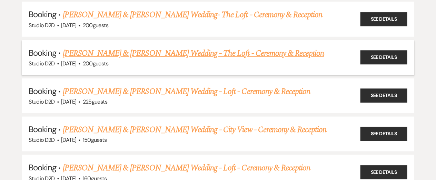
scroll to position [2168, 0]
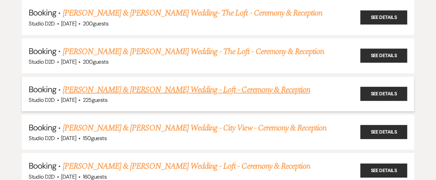
click at [114, 84] on link "[PERSON_NAME] & [PERSON_NAME] Wedding - Loft - Ceremony & Reception" at bounding box center [187, 90] width 248 height 12
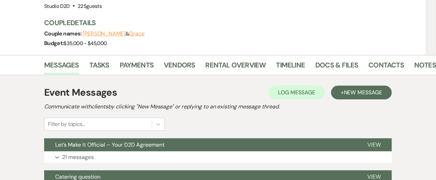
scroll to position [91, 0]
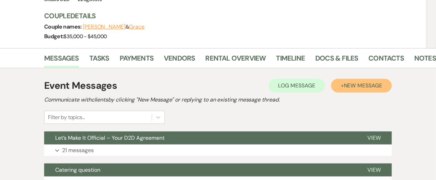
click at [350, 82] on span "New Message" at bounding box center [363, 85] width 38 height 7
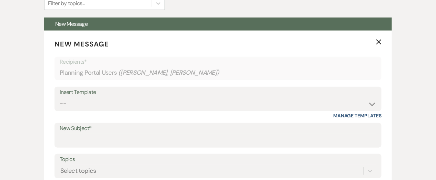
scroll to position [206, 0]
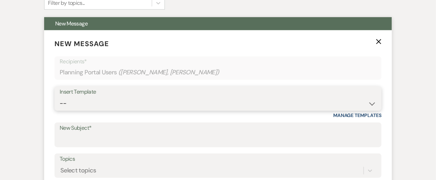
click at [234, 97] on select "-- New Inquiry - message 2 Event Pricing - Non Wedding Weven Planning Portal In…" at bounding box center [218, 103] width 317 height 13
select select "6022"
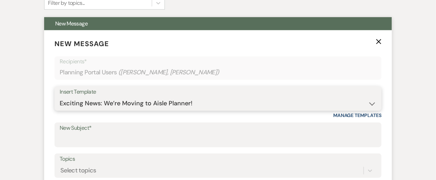
click at [60, 97] on select "-- New Inquiry - message 2 Event Pricing - Non Wedding Weven Planning Portal In…" at bounding box center [218, 103] width 317 height 13
type input "Exciting News: We’re Moving to Aisle Planner!"
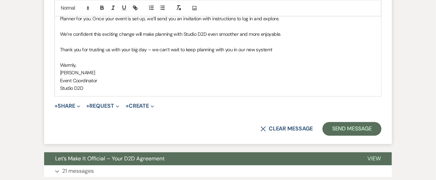
scroll to position [483, 0]
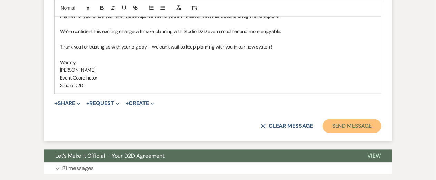
click at [339, 120] on button "Send Message" at bounding box center [351, 127] width 59 height 14
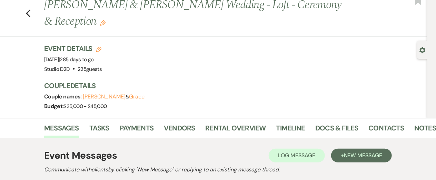
scroll to position [0, 0]
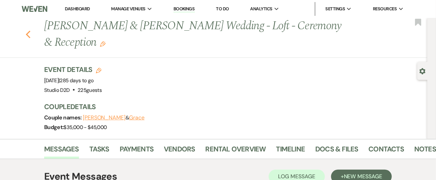
click at [28, 31] on use "button" at bounding box center [28, 35] width 4 height 8
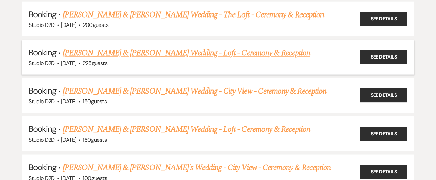
scroll to position [2206, 0]
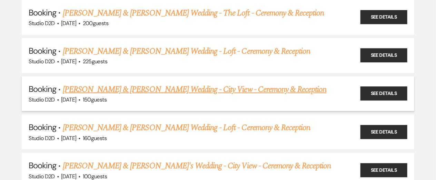
click at [111, 83] on link "[PERSON_NAME] & [PERSON_NAME] Wedding - City View - Ceremony & Reception" at bounding box center [195, 89] width 264 height 12
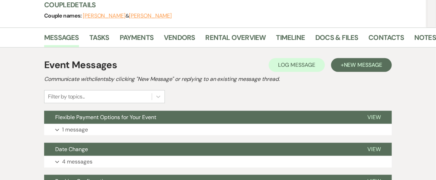
scroll to position [104, 0]
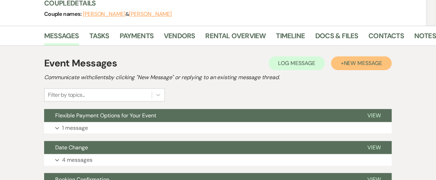
click at [357, 66] on span "New Message" at bounding box center [363, 63] width 38 height 7
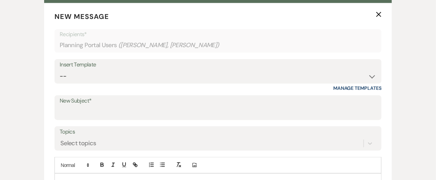
scroll to position [230, 0]
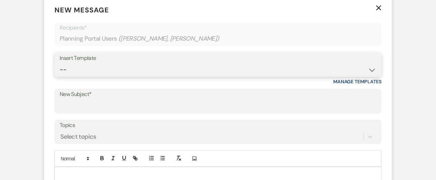
click at [204, 68] on select "-- New Inquiry - message 2 Event Pricing - Non Wedding Weven Planning Portal In…" at bounding box center [218, 69] width 317 height 13
select select "6022"
click at [60, 63] on select "-- New Inquiry - message 2 Event Pricing - Non Wedding Weven Planning Portal In…" at bounding box center [218, 69] width 317 height 13
type input "Exciting News: We’re Moving to Aisle Planner!"
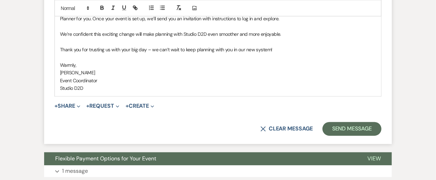
scroll to position [474, 0]
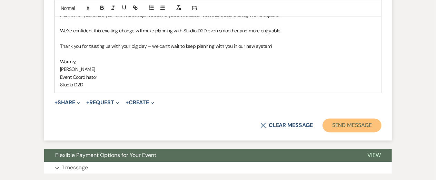
click at [335, 123] on button "Send Message" at bounding box center [351, 126] width 59 height 14
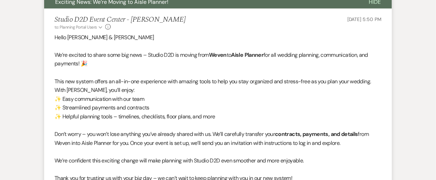
scroll to position [0, 0]
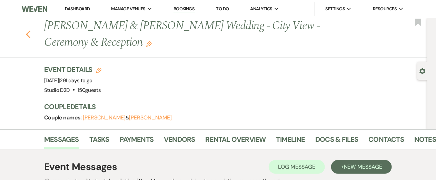
click at [28, 35] on icon "Previous" at bounding box center [28, 34] width 5 height 8
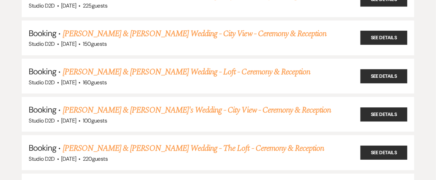
scroll to position [2263, 0]
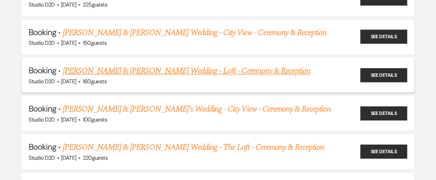
click at [123, 65] on link "[PERSON_NAME] & [PERSON_NAME] Wedding - Loft - Ceremony & Reception" at bounding box center [187, 71] width 248 height 12
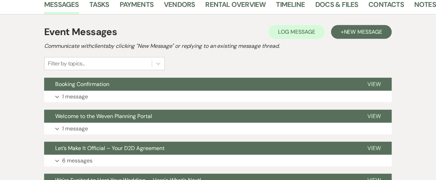
scroll to position [146, 0]
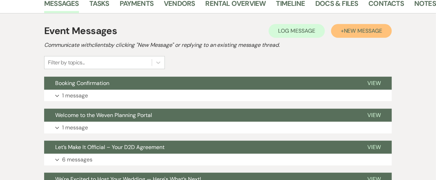
click at [365, 30] on span "New Message" at bounding box center [363, 30] width 38 height 7
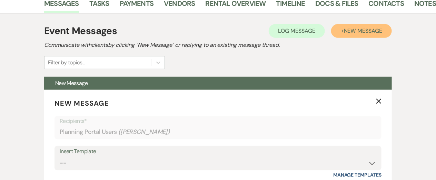
scroll to position [253, 0]
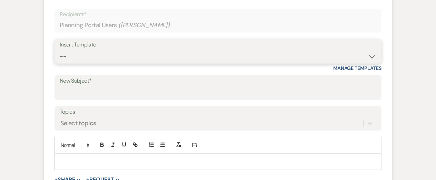
click at [208, 54] on select "-- New Inquiry - message 2 Event Pricing - Non Wedding Weven Planning Portal In…" at bounding box center [218, 56] width 317 height 13
select select "6022"
click at [60, 50] on select "-- New Inquiry - message 2 Event Pricing - Non Wedding Weven Planning Portal In…" at bounding box center [218, 56] width 317 height 13
type input "Exciting News: We’re Moving to Aisle Planner!"
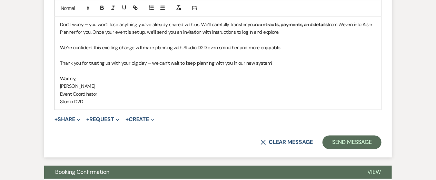
scroll to position [480, 0]
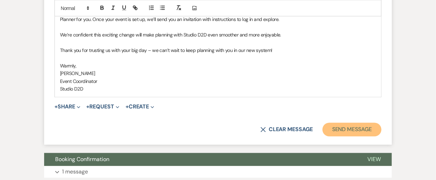
click at [358, 128] on button "Send Message" at bounding box center [351, 130] width 59 height 14
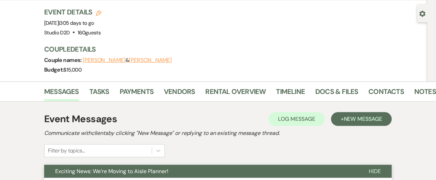
scroll to position [0, 0]
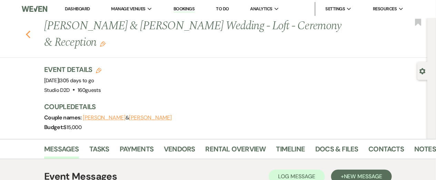
click at [29, 37] on use "button" at bounding box center [28, 35] width 4 height 8
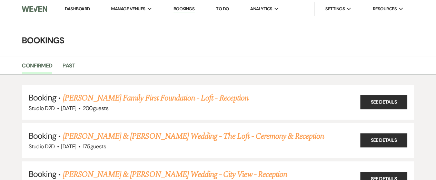
scroll to position [2263, 0]
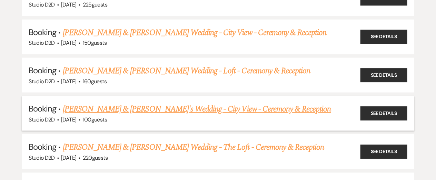
click at [123, 103] on link "[PERSON_NAME] & [PERSON_NAME]'s Wedding - City View - Ceremony & Reception" at bounding box center [197, 109] width 268 height 12
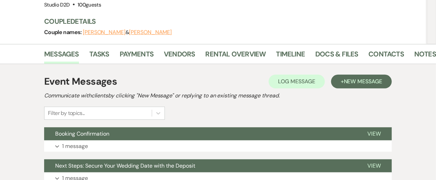
scroll to position [90, 0]
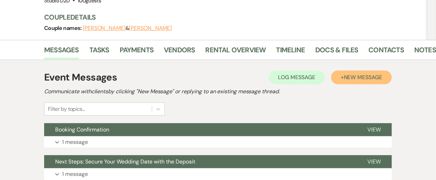
click at [344, 74] on span "New Message" at bounding box center [363, 77] width 38 height 7
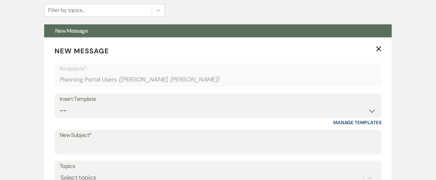
scroll to position [190, 0]
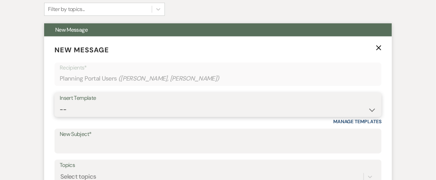
click at [179, 103] on select "-- New Inquiry - message 2 Event Pricing - Non Wedding Weven Planning Portal In…" at bounding box center [218, 109] width 317 height 13
select select "6022"
click at [60, 103] on select "-- New Inquiry - message 2 Event Pricing - Non Wedding Weven Planning Portal In…" at bounding box center [218, 109] width 317 height 13
type input "Exciting News: We’re Moving to Aisle Planner!"
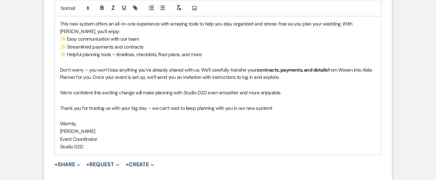
scroll to position [414, 0]
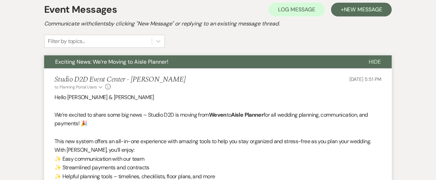
scroll to position [0, 0]
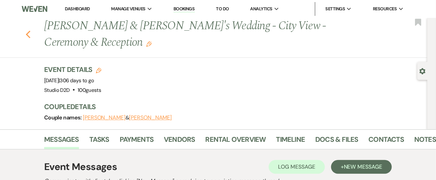
click at [28, 30] on icon "Previous" at bounding box center [28, 34] width 5 height 8
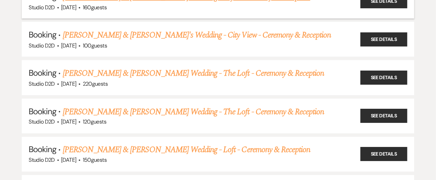
scroll to position [2340, 0]
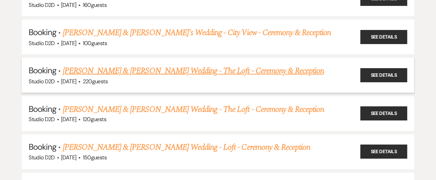
click at [112, 65] on link "[PERSON_NAME] & [PERSON_NAME] Wedding - The Loft - Ceremony & Reception" at bounding box center [193, 71] width 261 height 12
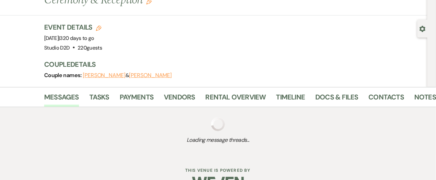
scroll to position [61, 0]
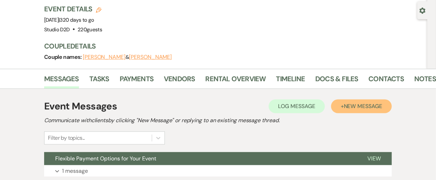
click at [355, 109] on span "New Message" at bounding box center [363, 106] width 38 height 7
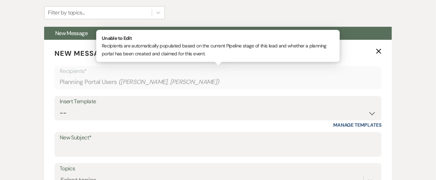
scroll to position [187, 0]
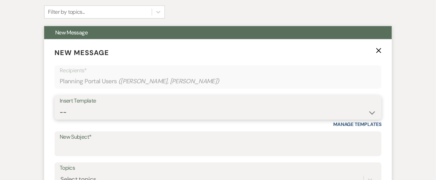
click at [122, 109] on select "-- New Inquiry - message 2 Event Pricing - Non Wedding Weven Planning Portal In…" at bounding box center [218, 112] width 317 height 13
select select "6022"
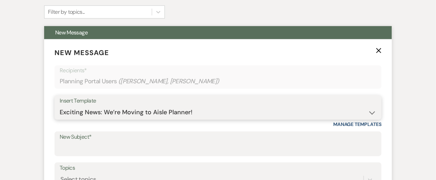
click at [60, 106] on select "-- New Inquiry - message 2 Event Pricing - Non Wedding Weven Planning Portal In…" at bounding box center [218, 112] width 317 height 13
type input "Exciting News: We’re Moving to Aisle Planner!"
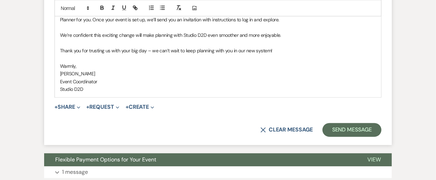
scroll to position [464, 0]
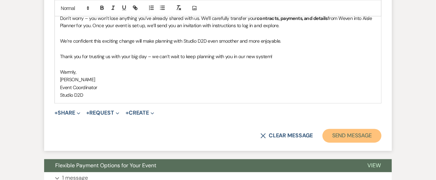
click at [343, 138] on button "Send Message" at bounding box center [351, 136] width 59 height 14
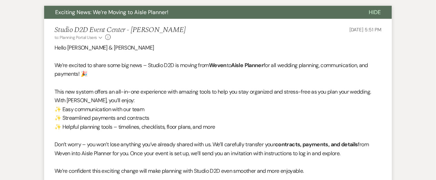
scroll to position [0, 0]
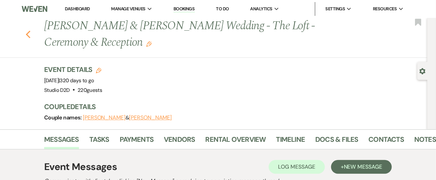
click at [27, 33] on icon "Previous" at bounding box center [28, 34] width 5 height 8
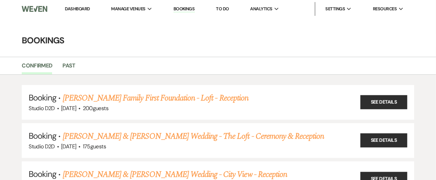
scroll to position [2340, 0]
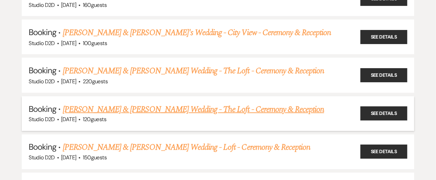
click at [119, 103] on link "[PERSON_NAME] & [PERSON_NAME] Wedding - The Loft - Ceremony & Reception" at bounding box center [193, 109] width 261 height 12
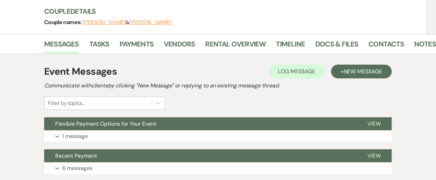
scroll to position [97, 0]
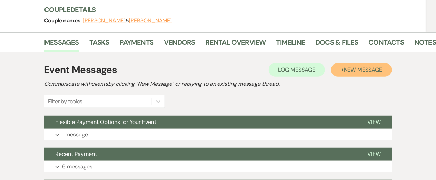
click at [346, 70] on span "New Message" at bounding box center [363, 69] width 38 height 7
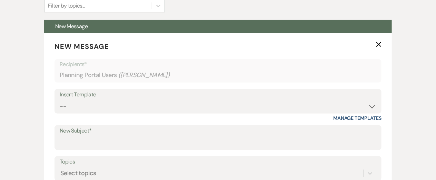
scroll to position [196, 0]
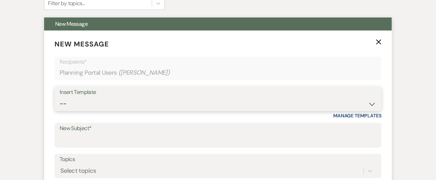
click at [143, 100] on select "-- New Inquiry - message 2 Event Pricing - Non Wedding Weven Planning Portal In…" at bounding box center [218, 103] width 317 height 13
select select "6022"
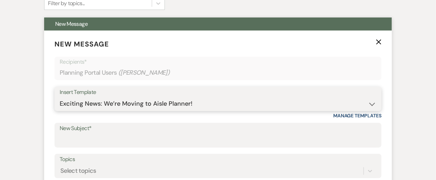
click at [60, 97] on select "-- New Inquiry - message 2 Event Pricing - Non Wedding Weven Planning Portal In…" at bounding box center [218, 103] width 317 height 13
type input "Exciting News: We’re Moving to Aisle Planner!"
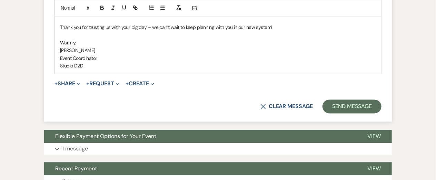
scroll to position [496, 0]
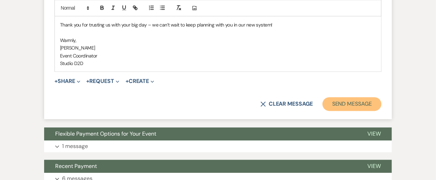
click at [347, 106] on button "Send Message" at bounding box center [351, 104] width 59 height 14
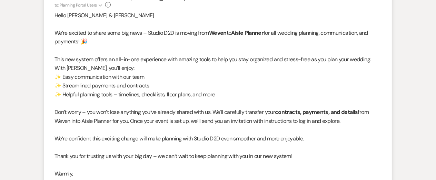
scroll to position [0, 0]
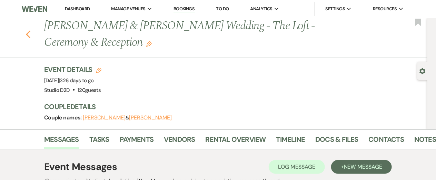
click at [28, 34] on use "button" at bounding box center [28, 35] width 4 height 8
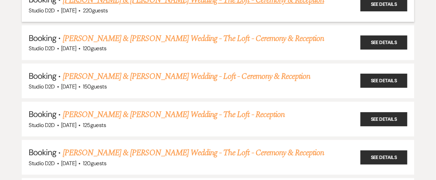
scroll to position [2412, 0]
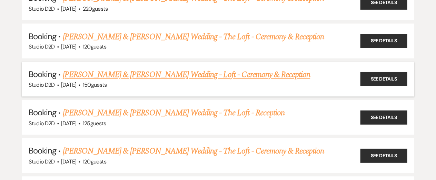
click at [104, 69] on link "[PERSON_NAME] & [PERSON_NAME] Wedding - Loft - Ceremony & Reception" at bounding box center [187, 75] width 248 height 12
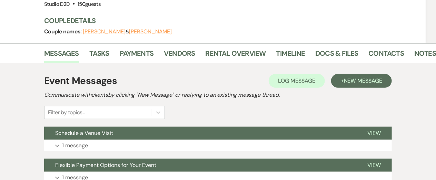
scroll to position [87, 0]
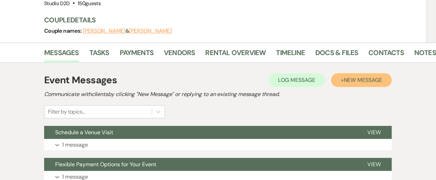
click at [356, 83] on button "+ New Message" at bounding box center [361, 80] width 61 height 14
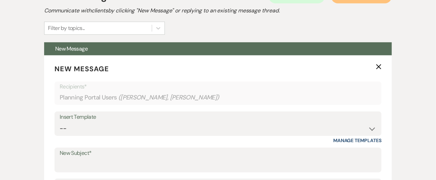
scroll to position [192, 0]
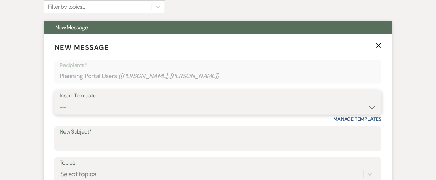
click at [194, 103] on select "-- New Inquiry - message 2 Event Pricing - Non Wedding Weven Planning Portal In…" at bounding box center [218, 107] width 317 height 13
select select "6022"
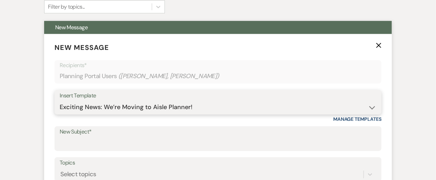
click at [60, 101] on select "-- New Inquiry - message 2 Event Pricing - Non Wedding Weven Planning Portal In…" at bounding box center [218, 107] width 317 height 13
type input "Exciting News: We’re Moving to Aisle Planner!"
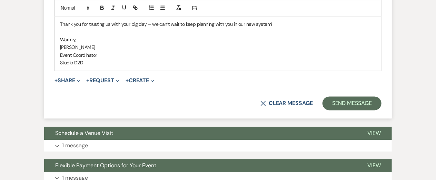
scroll to position [485, 0]
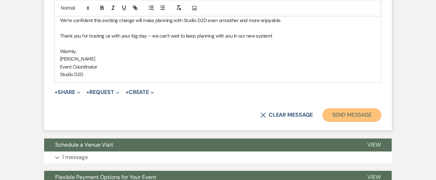
click at [357, 118] on button "Send Message" at bounding box center [351, 116] width 59 height 14
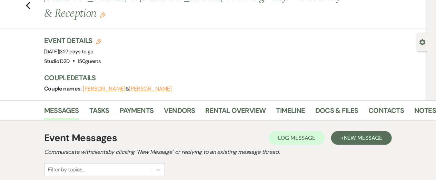
scroll to position [0, 0]
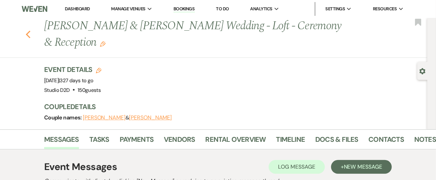
click at [28, 32] on use "button" at bounding box center [28, 35] width 4 height 8
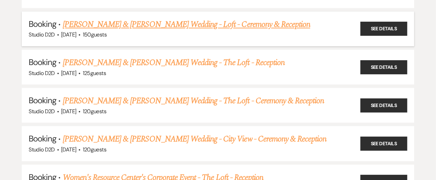
scroll to position [2465, 0]
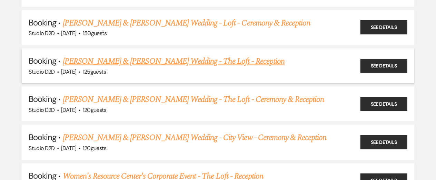
click at [97, 55] on link "[PERSON_NAME] & [PERSON_NAME] Wedding - The Loft - Reception" at bounding box center [174, 61] width 222 height 12
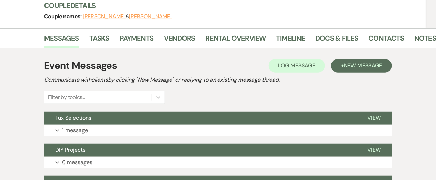
scroll to position [102, 0]
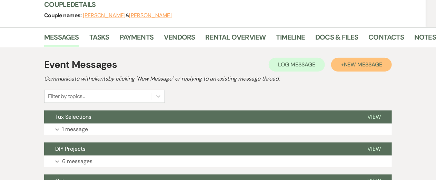
click at [349, 61] on span "New Message" at bounding box center [363, 64] width 38 height 7
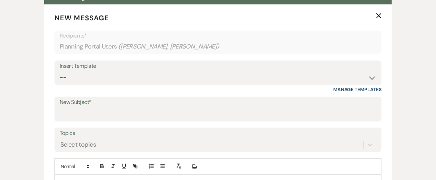
scroll to position [223, 0]
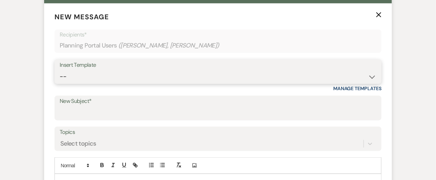
click at [166, 70] on select "-- New Inquiry - message 2 Event Pricing - Non Wedding Weven Planning Portal In…" at bounding box center [218, 76] width 317 height 13
select select "6022"
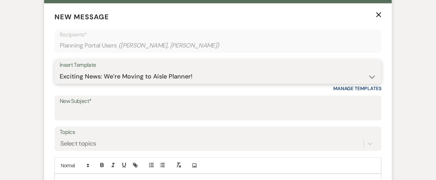
click at [60, 70] on select "-- New Inquiry - message 2 Event Pricing - Non Wedding Weven Planning Portal In…" at bounding box center [218, 76] width 317 height 13
type input "Exciting News: We’re Moving to Aisle Planner!"
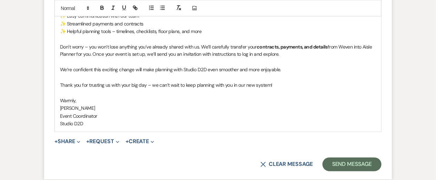
scroll to position [439, 0]
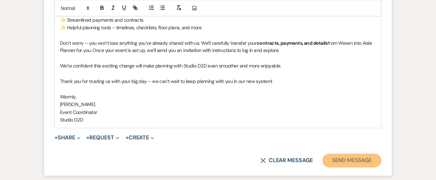
click at [332, 154] on button "Send Message" at bounding box center [351, 161] width 59 height 14
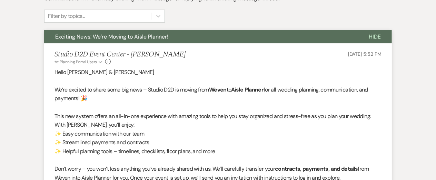
scroll to position [0, 0]
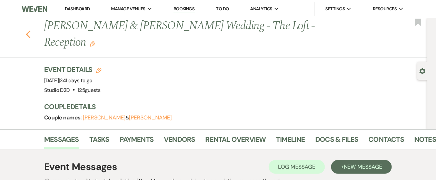
click at [28, 30] on icon "Previous" at bounding box center [28, 34] width 5 height 8
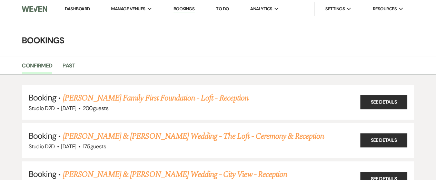
scroll to position [2465, 0]
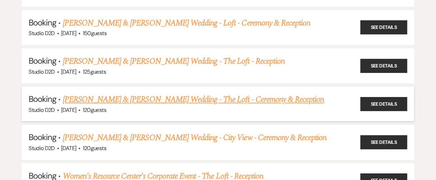
click at [117, 93] on link "[PERSON_NAME] & [PERSON_NAME] Wedding - The Loft - Ceremony & Reception" at bounding box center [193, 99] width 261 height 12
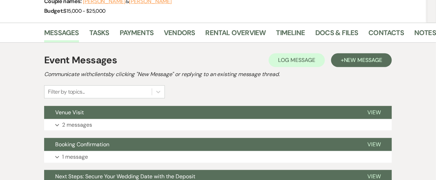
scroll to position [118, 0]
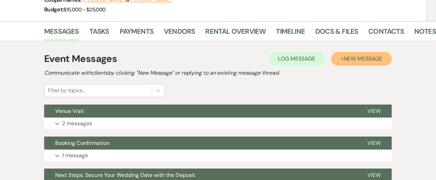
click at [350, 60] on span "New Message" at bounding box center [363, 58] width 38 height 7
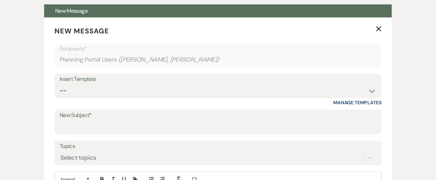
scroll to position [220, 0]
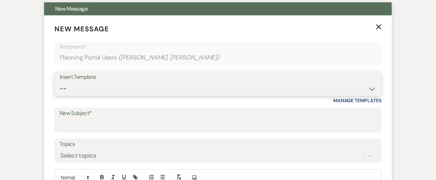
click at [141, 87] on select "-- New Inquiry - message 2 Event Pricing - Non Wedding Weven Planning Portal In…" at bounding box center [218, 88] width 317 height 13
select select "6022"
click at [60, 82] on select "-- New Inquiry - message 2 Event Pricing - Non Wedding Weven Planning Portal In…" at bounding box center [218, 88] width 317 height 13
type input "Exciting News: We’re Moving to Aisle Planner!"
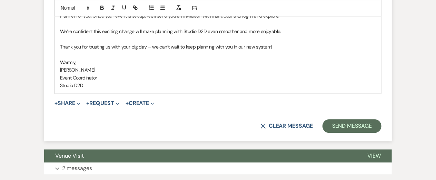
scroll to position [486, 0]
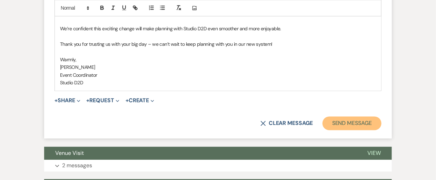
click at [346, 123] on button "Send Message" at bounding box center [351, 124] width 59 height 14
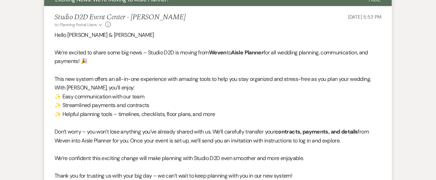
scroll to position [0, 0]
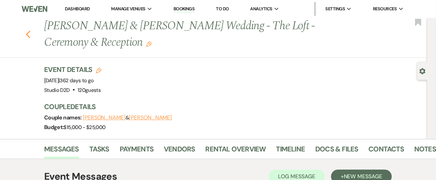
click at [28, 34] on icon "Previous" at bounding box center [28, 34] width 5 height 8
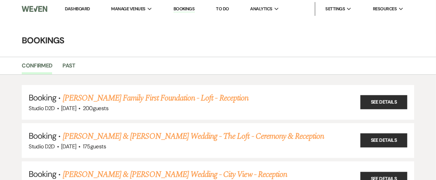
scroll to position [2465, 0]
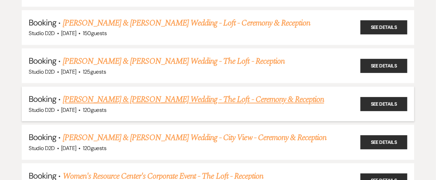
click at [134, 93] on link "[PERSON_NAME] & [PERSON_NAME] Wedding - The Loft - Ceremony & Reception" at bounding box center [193, 99] width 261 height 12
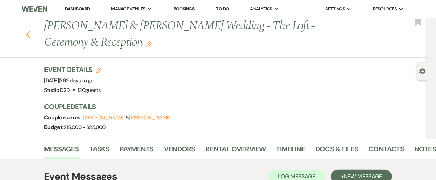
click at [27, 32] on icon "Previous" at bounding box center [28, 34] width 5 height 8
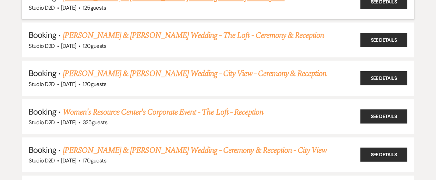
scroll to position [2530, 0]
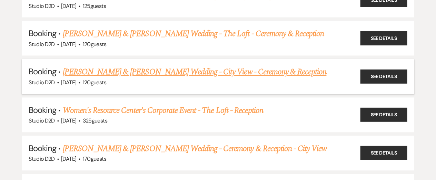
click at [97, 66] on link "[PERSON_NAME] & [PERSON_NAME] Wedding - City View - Ceremony & Reception" at bounding box center [195, 72] width 264 height 12
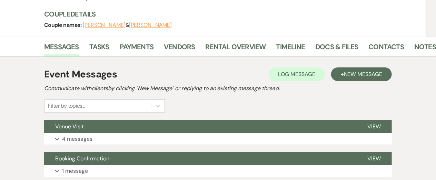
scroll to position [93, 0]
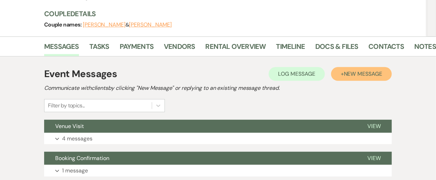
click at [355, 78] on button "+ New Message" at bounding box center [361, 74] width 61 height 14
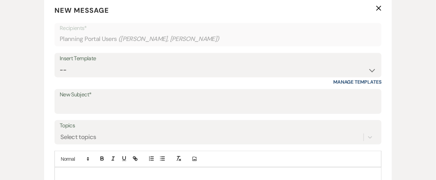
scroll to position [231, 0]
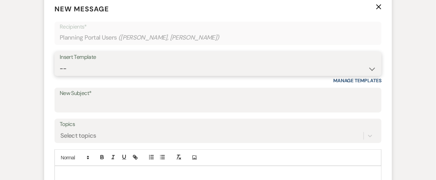
click at [186, 71] on select "-- New Inquiry - message 2 Event Pricing - Non Wedding Weven Planning Portal In…" at bounding box center [218, 68] width 317 height 13
select select "6022"
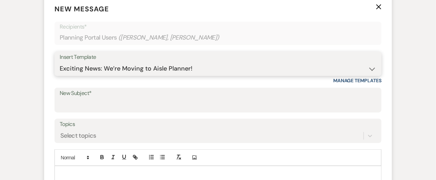
click at [60, 62] on select "-- New Inquiry - message 2 Event Pricing - Non Wedding Weven Planning Portal In…" at bounding box center [218, 68] width 317 height 13
type input "Exciting News: We’re Moving to Aisle Planner!"
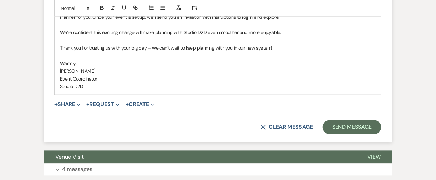
scroll to position [480, 0]
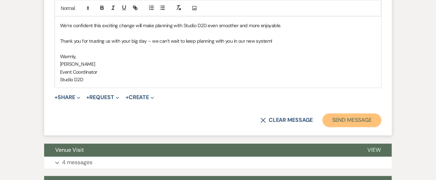
click at [358, 120] on button "Send Message" at bounding box center [351, 121] width 59 height 14
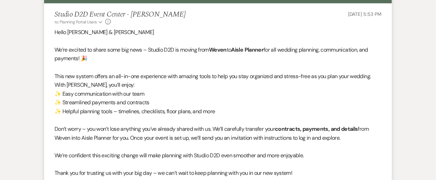
scroll to position [0, 0]
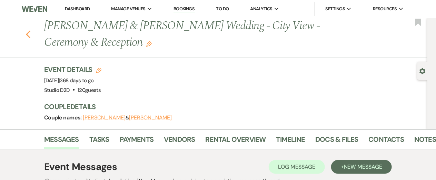
click at [29, 35] on icon "Previous" at bounding box center [28, 34] width 5 height 8
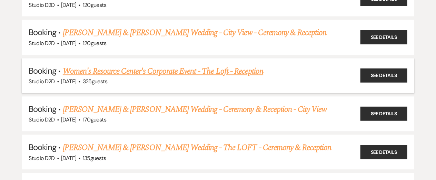
scroll to position [2573, 0]
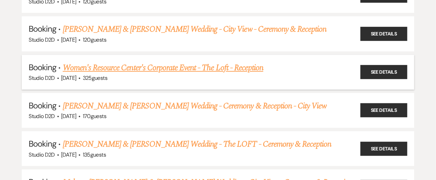
click at [120, 100] on link "[PERSON_NAME] & [PERSON_NAME] Wedding - Ceremony & Reception - City View" at bounding box center [195, 106] width 264 height 12
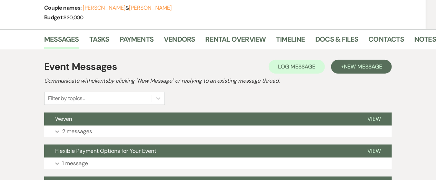
scroll to position [111, 0]
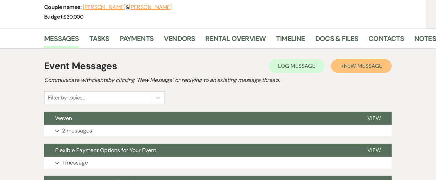
click at [346, 68] on span "New Message" at bounding box center [363, 65] width 38 height 7
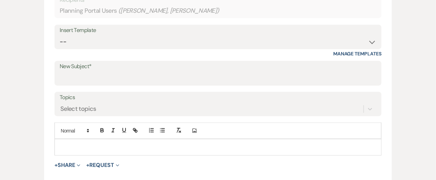
scroll to position [266, 0]
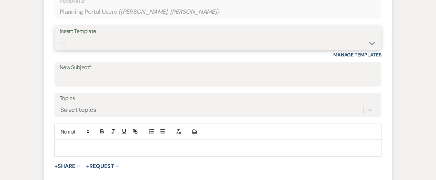
click at [101, 47] on select "-- New Inquiry - message 2 Event Pricing - Non Wedding Weven Planning Portal In…" at bounding box center [218, 42] width 317 height 13
select select "6022"
click at [60, 36] on select "-- New Inquiry - message 2 Event Pricing - Non Wedding Weven Planning Portal In…" at bounding box center [218, 42] width 317 height 13
type input "Exciting News: We’re Moving to Aisle Planner!"
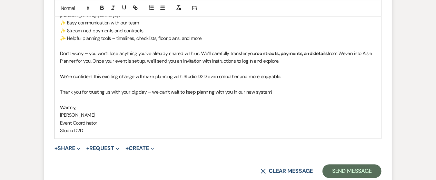
scroll to position [439, 0]
click at [352, 174] on button "Send Message" at bounding box center [351, 171] width 59 height 14
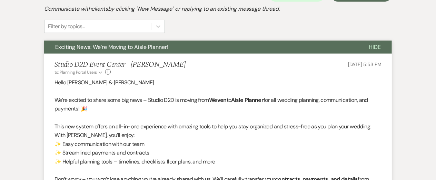
scroll to position [0, 0]
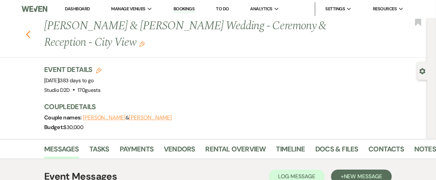
click at [27, 33] on use "button" at bounding box center [28, 35] width 4 height 8
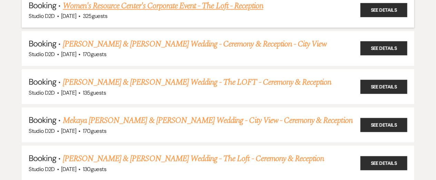
scroll to position [2636, 0]
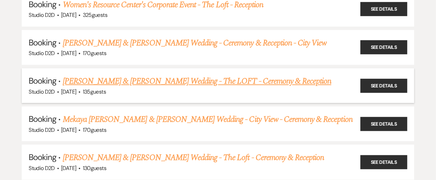
click at [118, 75] on link "[PERSON_NAME] & [PERSON_NAME] Wedding - The LOFT - Ceremony & Reception" at bounding box center [197, 81] width 269 height 12
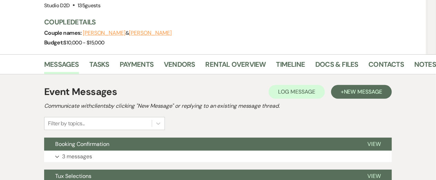
scroll to position [91, 0]
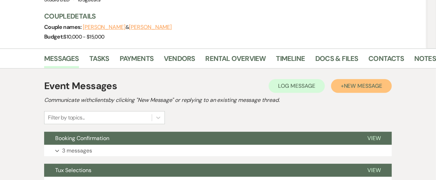
click at [350, 89] on button "+ New Message" at bounding box center [361, 86] width 61 height 14
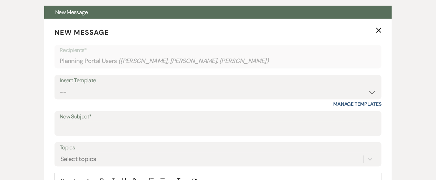
scroll to position [219, 0]
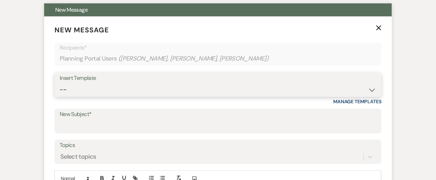
click at [149, 90] on select "-- New Inquiry - message 2 Event Pricing - Non Wedding Weven Planning Portal In…" at bounding box center [218, 89] width 317 height 13
select select "6022"
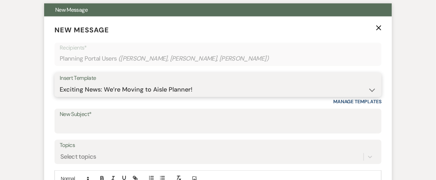
click at [60, 83] on select "-- New Inquiry - message 2 Event Pricing - Non Wedding Weven Planning Portal In…" at bounding box center [218, 89] width 317 height 13
type input "Exciting News: We’re Moving to Aisle Planner!"
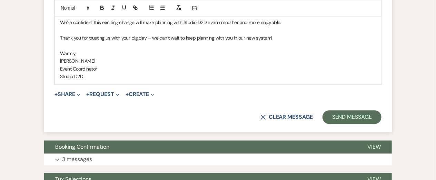
scroll to position [493, 0]
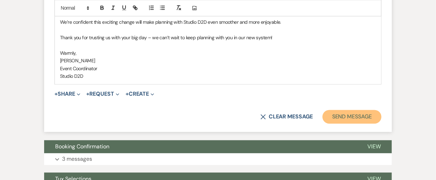
click at [332, 118] on button "Send Message" at bounding box center [351, 117] width 59 height 14
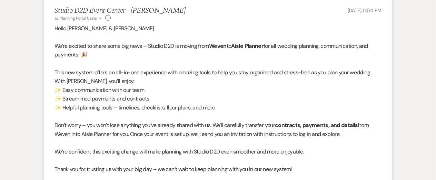
scroll to position [0, 0]
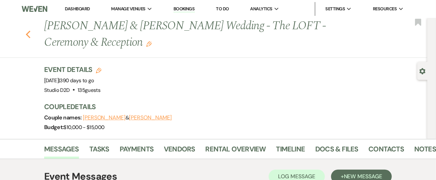
click at [28, 34] on icon "Previous" at bounding box center [28, 34] width 5 height 8
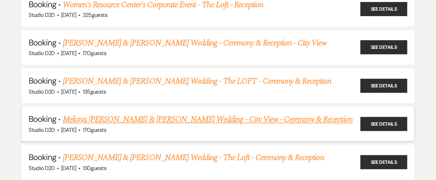
click at [122, 113] on link "Mekaya [PERSON_NAME] & [PERSON_NAME] Wedding - City View - Ceremony & Reception" at bounding box center [208, 119] width 290 height 12
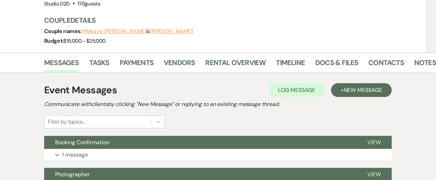
scroll to position [89, 0]
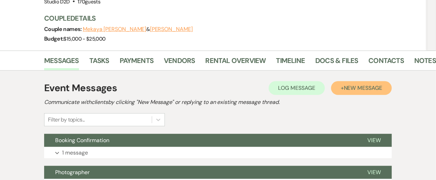
click at [372, 90] on span "New Message" at bounding box center [363, 87] width 38 height 7
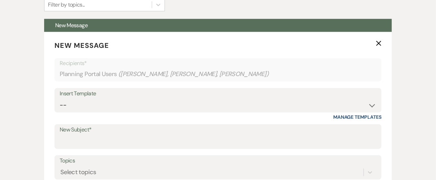
scroll to position [205, 0]
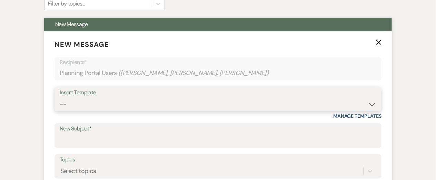
click at [192, 103] on select "-- New Inquiry - message 2 Event Pricing - Non Wedding Weven Planning Portal In…" at bounding box center [218, 104] width 317 height 13
select select "6022"
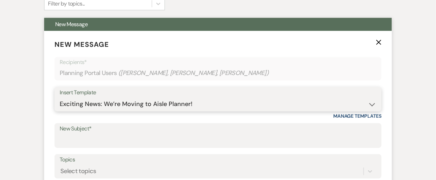
click at [60, 98] on select "-- New Inquiry - message 2 Event Pricing - Non Wedding Weven Planning Portal In…" at bounding box center [218, 104] width 317 height 13
type input "Exciting News: We’re Moving to Aisle Planner!"
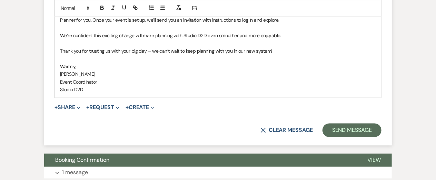
scroll to position [481, 0]
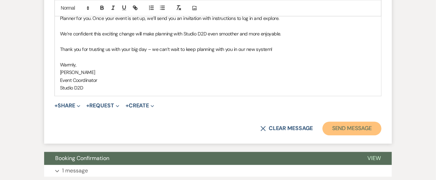
click at [337, 130] on button "Send Message" at bounding box center [351, 129] width 59 height 14
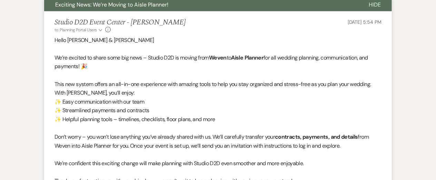
scroll to position [0, 0]
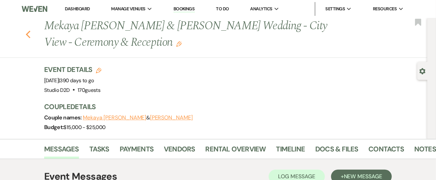
click at [28, 35] on icon "Previous" at bounding box center [28, 34] width 5 height 8
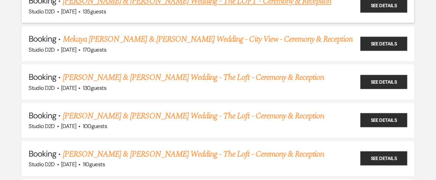
scroll to position [2717, 0]
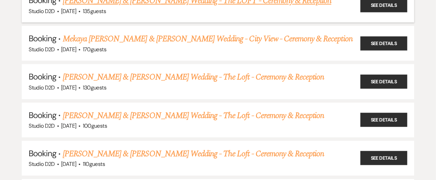
click at [136, 71] on link "[PERSON_NAME] & [PERSON_NAME] Wedding - The Loft - Ceremony & Reception" at bounding box center [193, 77] width 261 height 12
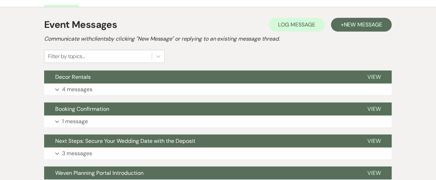
scroll to position [143, 0]
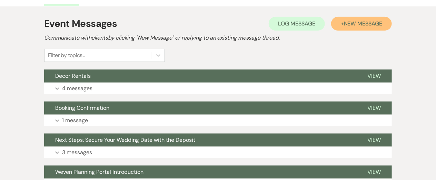
click at [355, 26] on span "New Message" at bounding box center [363, 23] width 38 height 7
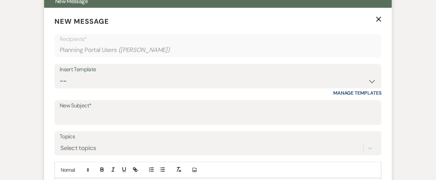
scroll to position [219, 0]
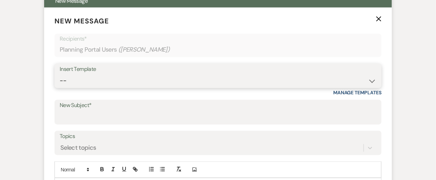
click at [98, 81] on select "-- New Inquiry - message 2 Event Pricing - Non Wedding Weven Planning Portal In…" at bounding box center [218, 80] width 317 height 13
select select "6022"
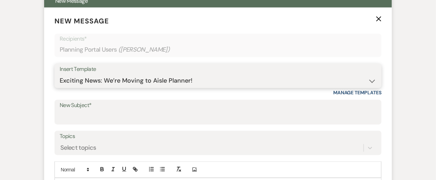
click at [60, 74] on select "-- New Inquiry - message 2 Event Pricing - Non Wedding Weven Planning Portal In…" at bounding box center [218, 80] width 317 height 13
type input "Exciting News: We’re Moving to Aisle Planner!"
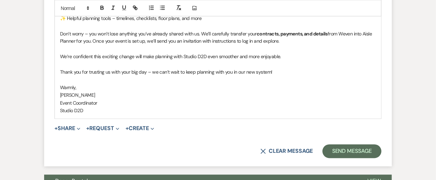
scroll to position [458, 0]
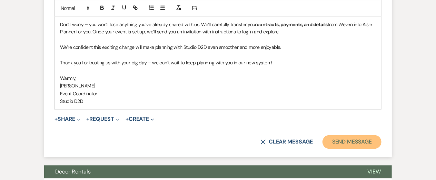
click at [354, 140] on button "Send Message" at bounding box center [351, 143] width 59 height 14
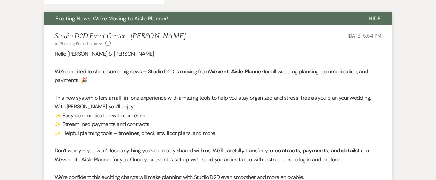
scroll to position [0, 0]
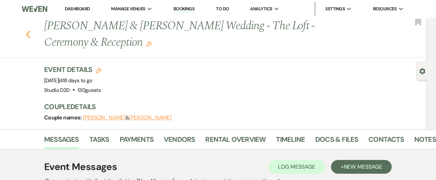
click at [29, 34] on icon "Previous" at bounding box center [28, 34] width 5 height 8
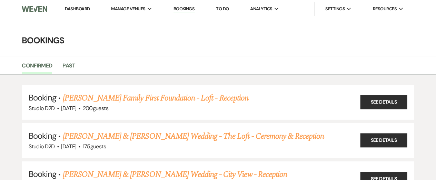
scroll to position [2717, 0]
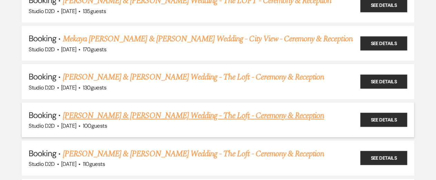
click at [104, 110] on link "[PERSON_NAME] & [PERSON_NAME] Wedding - The Loft - Ceremony & Reception" at bounding box center [193, 116] width 261 height 12
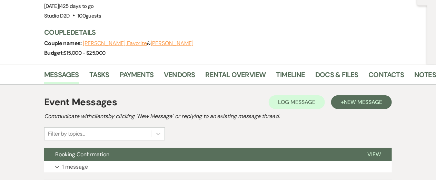
scroll to position [78, 0]
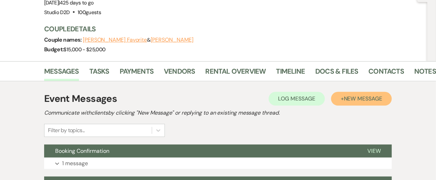
click at [346, 95] on span "New Message" at bounding box center [363, 98] width 38 height 7
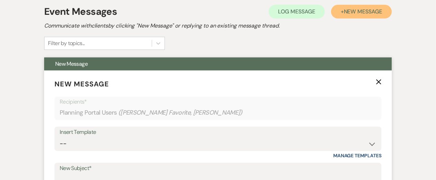
scroll to position [167, 0]
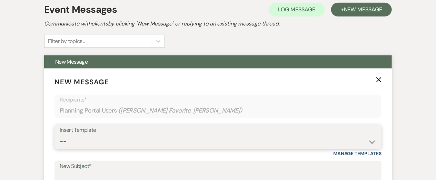
click at [120, 135] on select "-- New Inquiry - message 2 Event Pricing - Non Wedding Weven Planning Portal In…" at bounding box center [218, 141] width 317 height 13
select select "6022"
click at [60, 135] on select "-- New Inquiry - message 2 Event Pricing - Non Wedding Weven Planning Portal In…" at bounding box center [218, 141] width 317 height 13
type input "Exciting News: We’re Moving to Aisle Planner!"
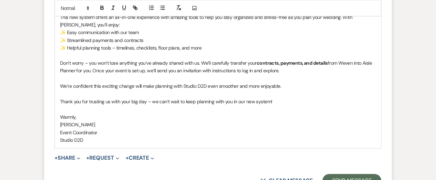
scroll to position [429, 0]
click at [361, 174] on button "Send Message" at bounding box center [351, 181] width 59 height 14
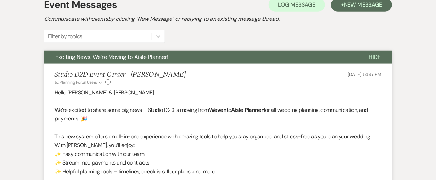
scroll to position [0, 0]
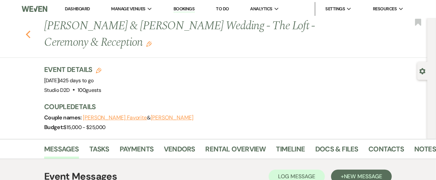
click at [28, 30] on icon "Previous" at bounding box center [28, 34] width 5 height 8
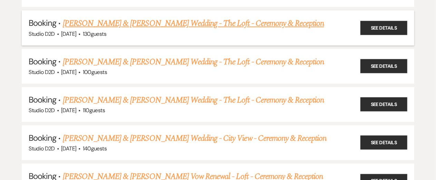
scroll to position [2772, 0]
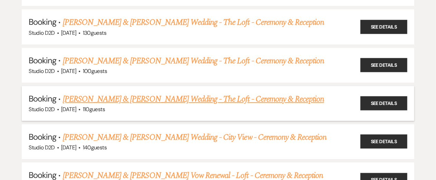
click at [96, 93] on link "[PERSON_NAME] & [PERSON_NAME] Wedding - The Loft - Ceremony & Reception" at bounding box center [193, 99] width 261 height 12
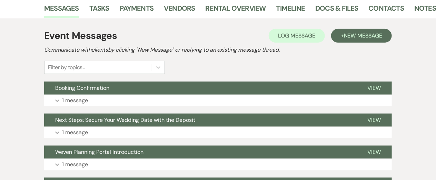
scroll to position [132, 0]
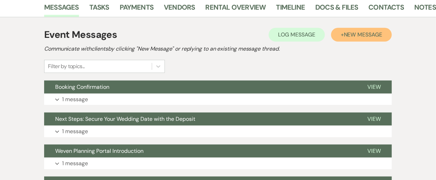
click at [356, 33] on span "New Message" at bounding box center [363, 34] width 38 height 7
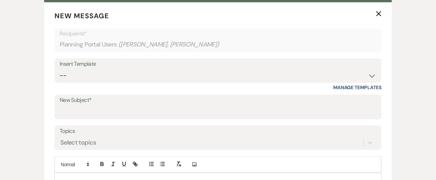
scroll to position [224, 0]
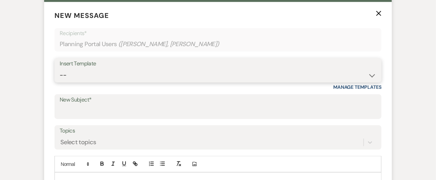
click at [182, 79] on select "-- New Inquiry - message 2 Event Pricing - Non Wedding Weven Planning Portal In…" at bounding box center [218, 75] width 317 height 13
select select "6022"
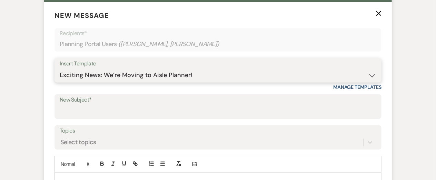
click at [60, 69] on select "-- New Inquiry - message 2 Event Pricing - Non Wedding Weven Planning Portal In…" at bounding box center [218, 75] width 317 height 13
type input "Exciting News: We’re Moving to Aisle Planner!"
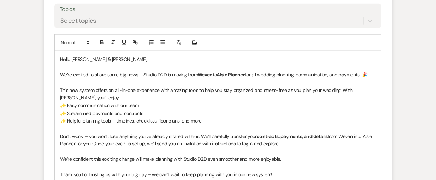
scroll to position [467, 0]
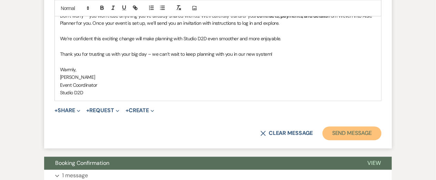
click at [339, 132] on button "Send Message" at bounding box center [351, 134] width 59 height 14
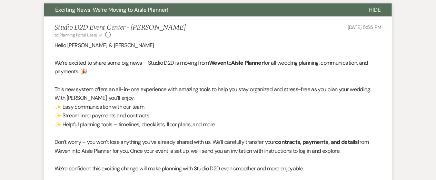
scroll to position [0, 0]
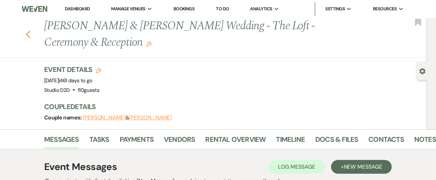
click at [27, 37] on icon "Previous" at bounding box center [28, 34] width 5 height 8
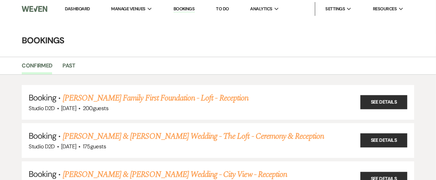
scroll to position [2772, 0]
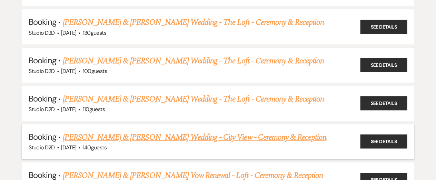
click at [129, 131] on link "[PERSON_NAME] & [PERSON_NAME] Wedding - City View - Ceremony & Reception" at bounding box center [195, 137] width 264 height 12
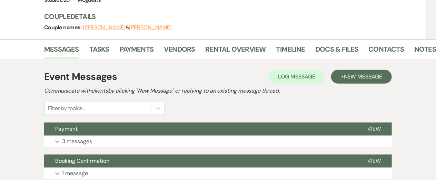
scroll to position [92, 0]
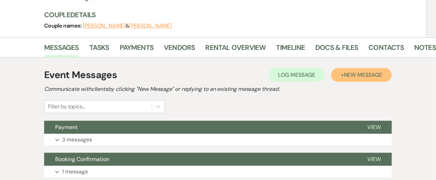
click at [361, 73] on span "New Message" at bounding box center [363, 74] width 38 height 7
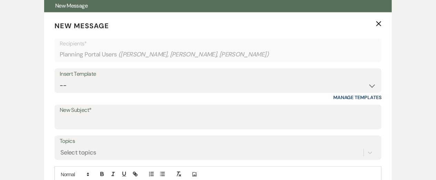
scroll to position [214, 0]
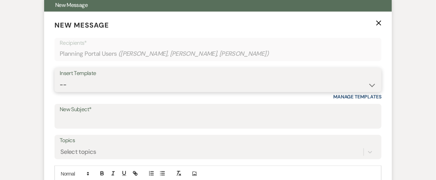
click at [153, 83] on select "-- New Inquiry - message 2 Event Pricing - Non Wedding Weven Planning Portal In…" at bounding box center [218, 84] width 317 height 13
select select "6022"
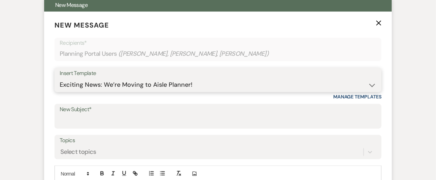
click at [60, 78] on select "-- New Inquiry - message 2 Event Pricing - Non Wedding Weven Planning Portal In…" at bounding box center [218, 84] width 317 height 13
type input "Exciting News: We’re Moving to Aisle Planner!"
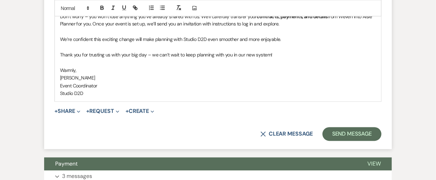
scroll to position [469, 0]
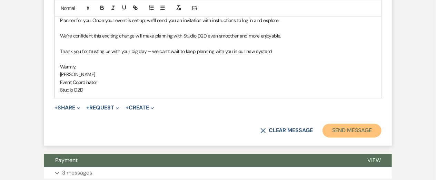
click at [334, 132] on button "Send Message" at bounding box center [351, 131] width 59 height 14
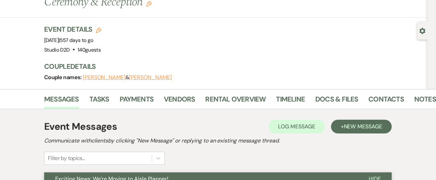
scroll to position [0, 0]
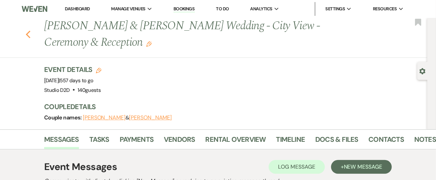
click at [27, 37] on icon "Previous" at bounding box center [28, 34] width 5 height 8
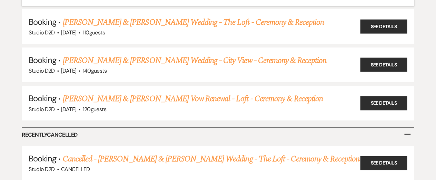
scroll to position [2851, 0]
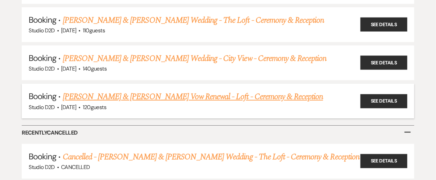
click at [112, 91] on link "[PERSON_NAME] & [PERSON_NAME] Vow Renewal - Loft - Ceremony & Reception" at bounding box center [193, 97] width 260 height 12
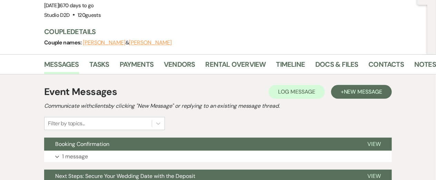
scroll to position [86, 0]
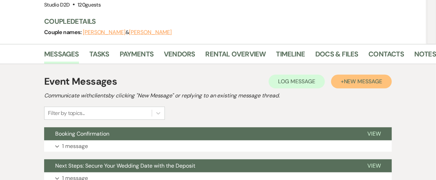
click at [370, 83] on span "New Message" at bounding box center [363, 81] width 38 height 7
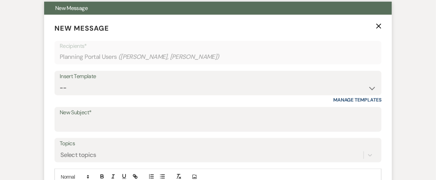
scroll to position [213, 0]
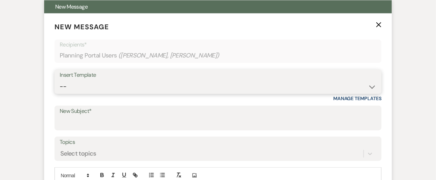
click at [132, 89] on select "-- New Inquiry - message 2 Event Pricing - Non Wedding Weven Planning Portal In…" at bounding box center [218, 86] width 317 height 13
select select "6022"
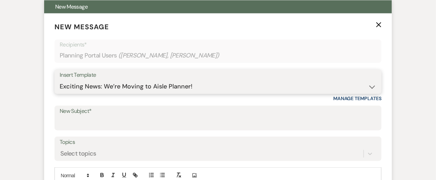
click at [60, 80] on select "-- New Inquiry - message 2 Event Pricing - Non Wedding Weven Planning Portal In…" at bounding box center [218, 86] width 317 height 13
type input "Exciting News: We’re Moving to Aisle Planner!"
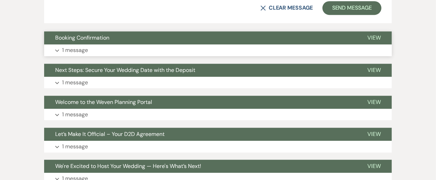
scroll to position [597, 0]
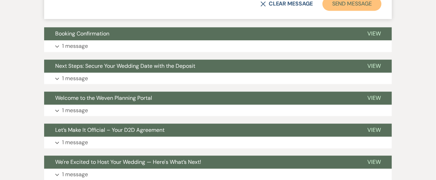
click at [343, 7] on button "Send Message" at bounding box center [351, 4] width 59 height 14
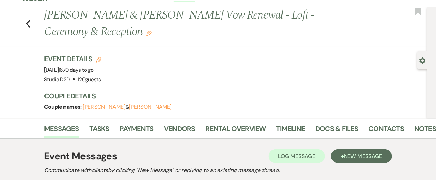
scroll to position [10, 0]
click at [28, 25] on use "button" at bounding box center [28, 24] width 4 height 8
